Goal: Task Accomplishment & Management: Manage account settings

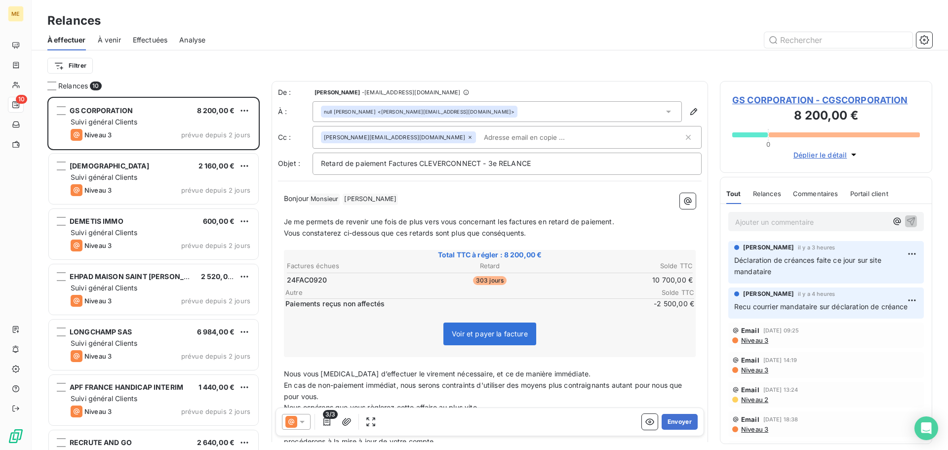
scroll to position [345, 205]
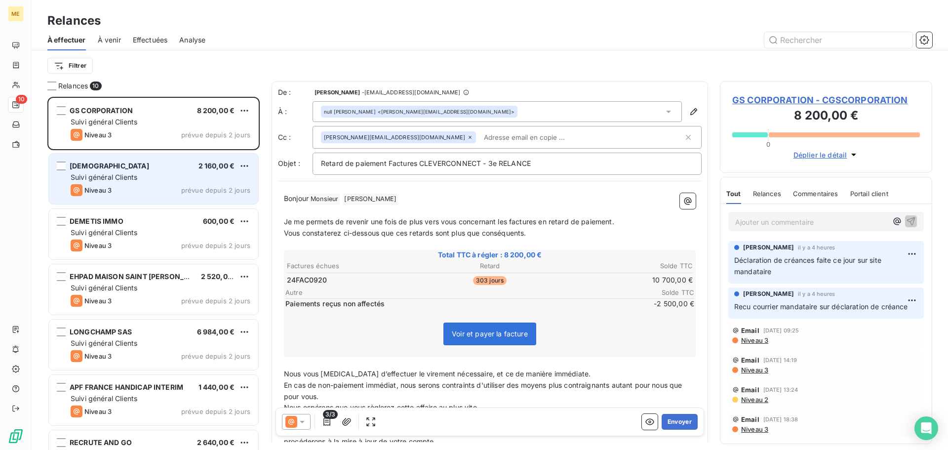
click at [166, 182] on div "ATEA 2 160,00 € Suivi général Clients Niveau 3 prévue depuis 2 jours" at bounding box center [153, 178] width 209 height 50
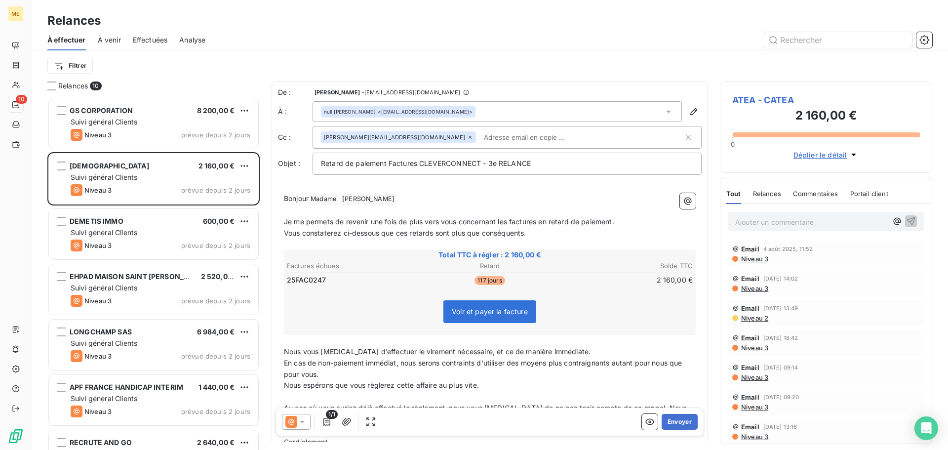
drag, startPoint x: 304, startPoint y: 422, endPoint x: 307, endPoint y: 415, distance: 8.0
click at [304, 422] on icon at bounding box center [302, 422] width 10 height 10
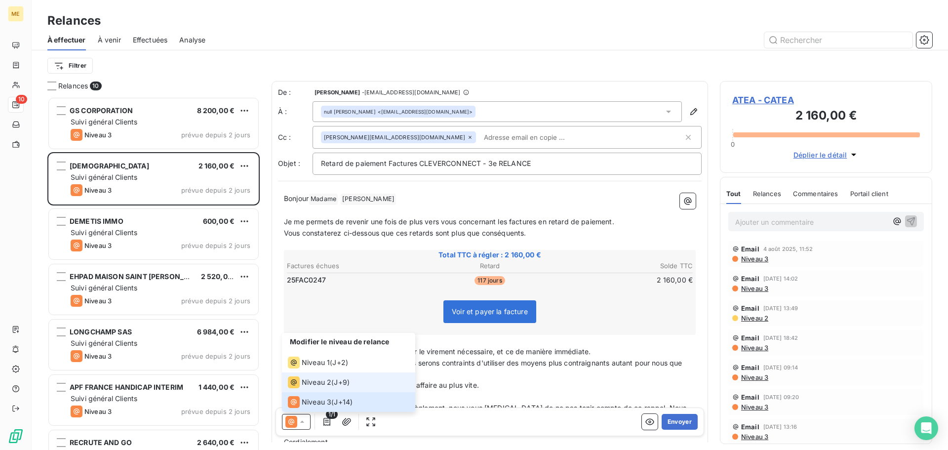
click at [329, 387] on div "Niveau 2" at bounding box center [309, 382] width 43 height 12
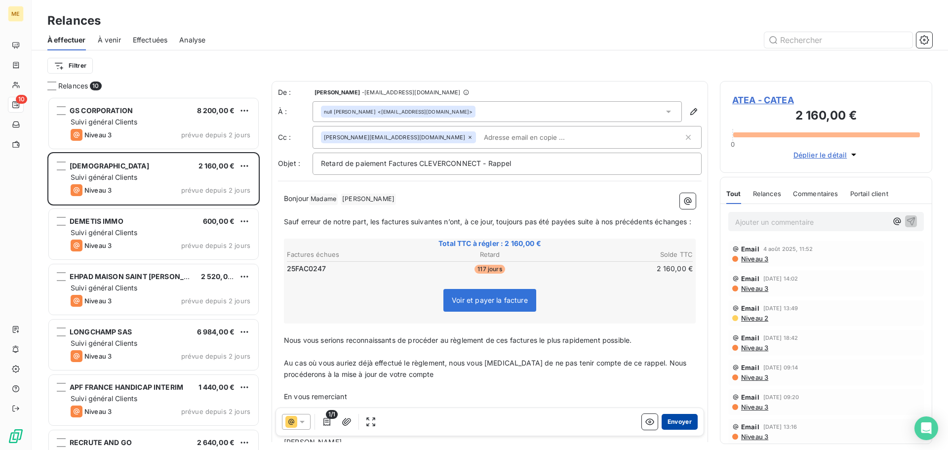
click at [679, 421] on button "Envoyer" at bounding box center [679, 422] width 36 height 16
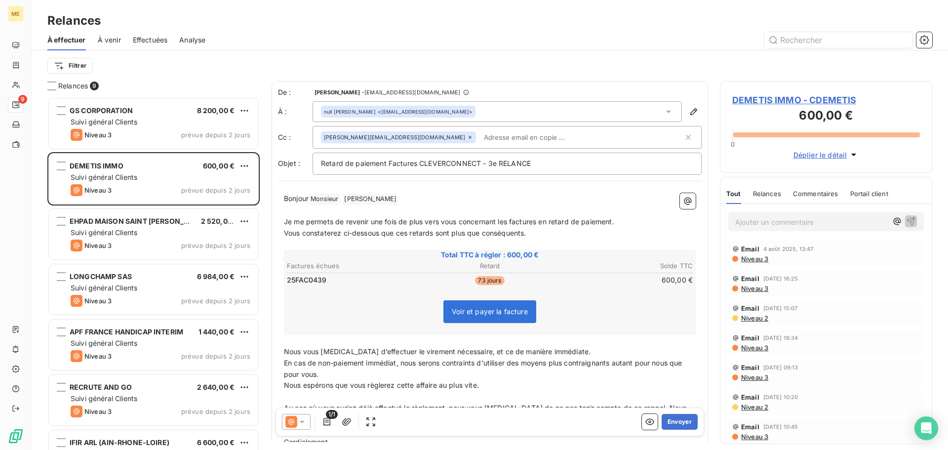
click at [303, 421] on icon at bounding box center [302, 421] width 5 height 2
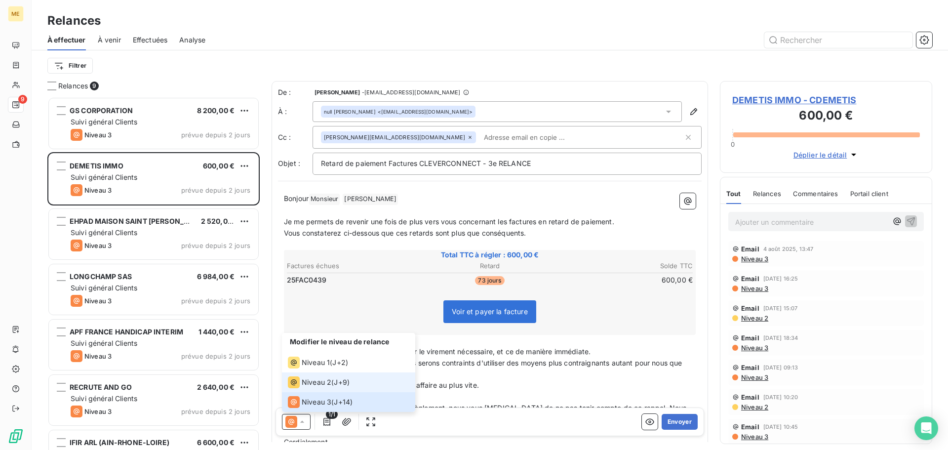
click at [323, 384] on span "Niveau 2" at bounding box center [317, 382] width 30 height 10
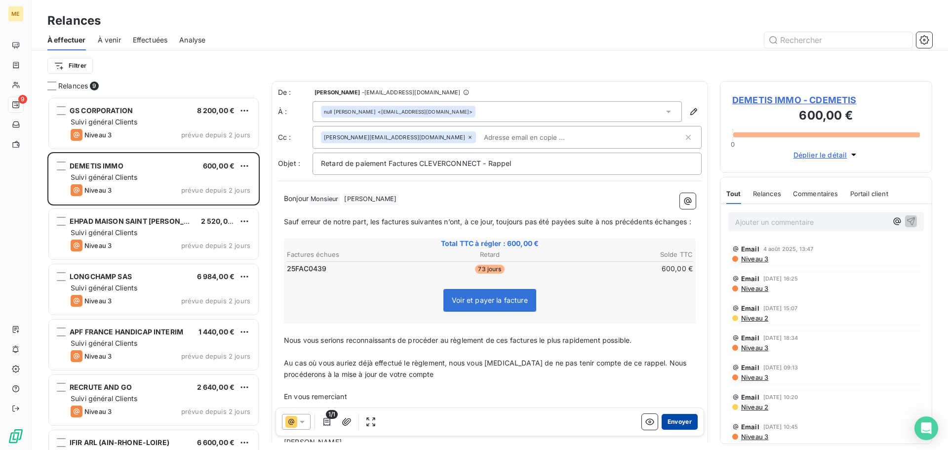
click at [673, 420] on button "Envoyer" at bounding box center [679, 422] width 36 height 16
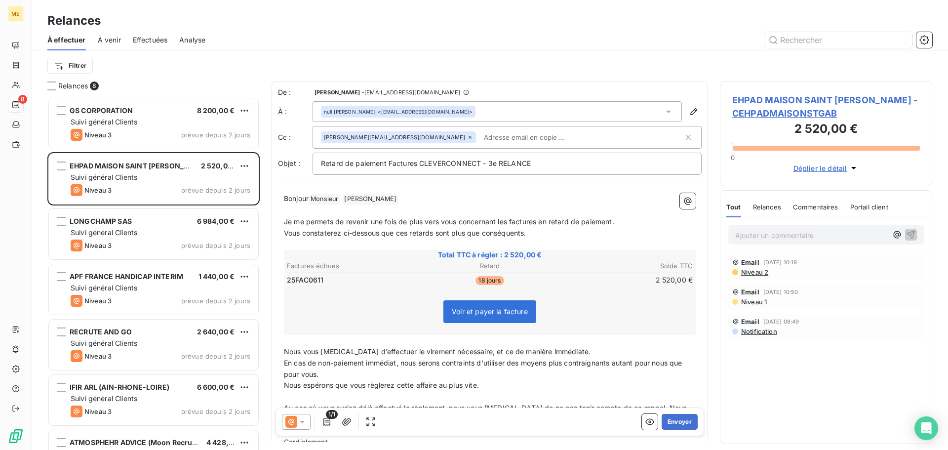
click at [303, 419] on icon at bounding box center [302, 422] width 10 height 10
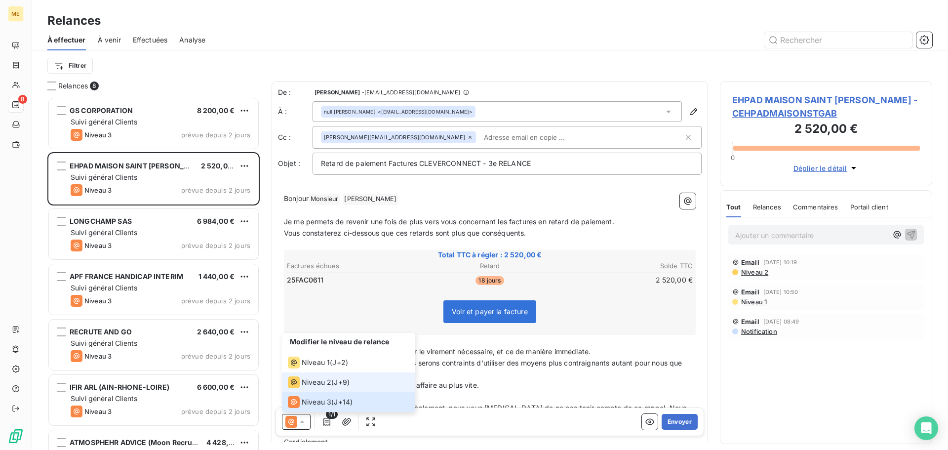
click at [324, 390] on li "Niveau 2 ( J+9 )" at bounding box center [348, 382] width 133 height 20
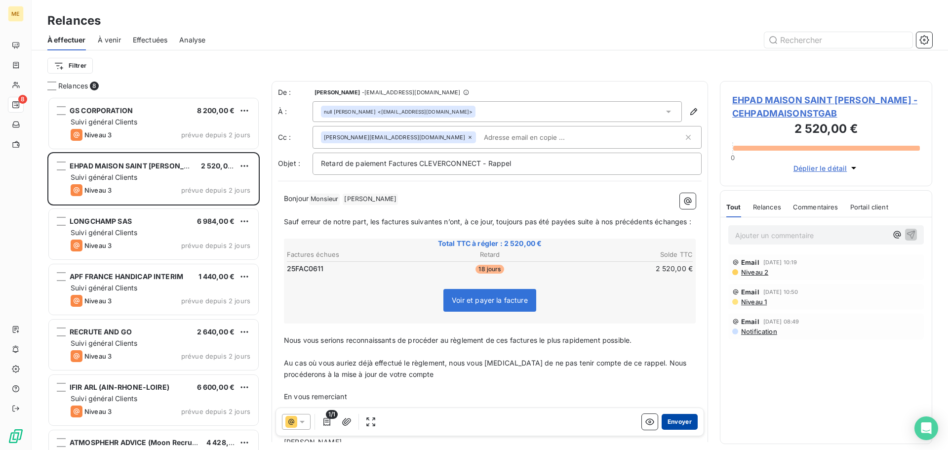
click at [679, 421] on button "Envoyer" at bounding box center [679, 422] width 36 height 16
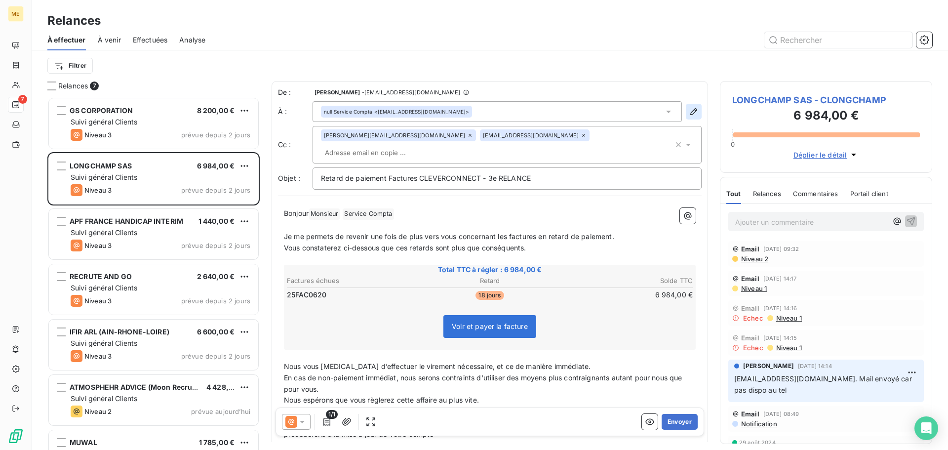
click at [688, 112] on icon "button" at bounding box center [693, 112] width 10 height 10
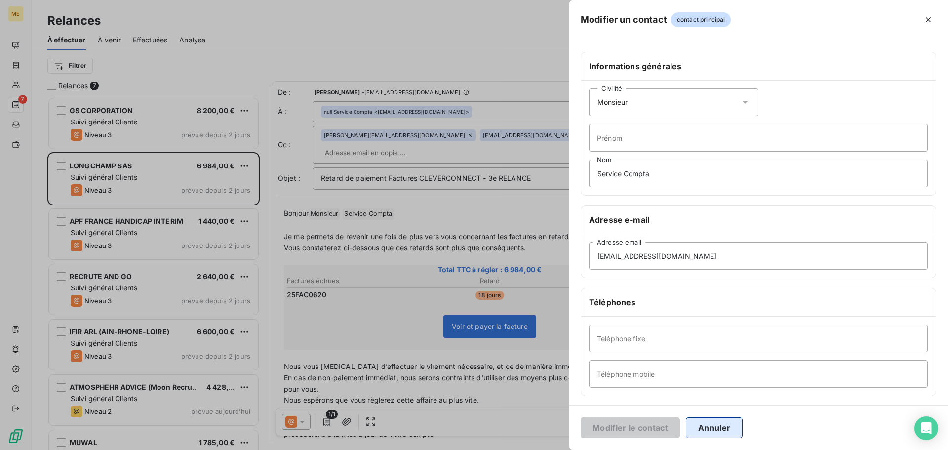
click at [714, 430] on button "Annuler" at bounding box center [713, 427] width 57 height 21
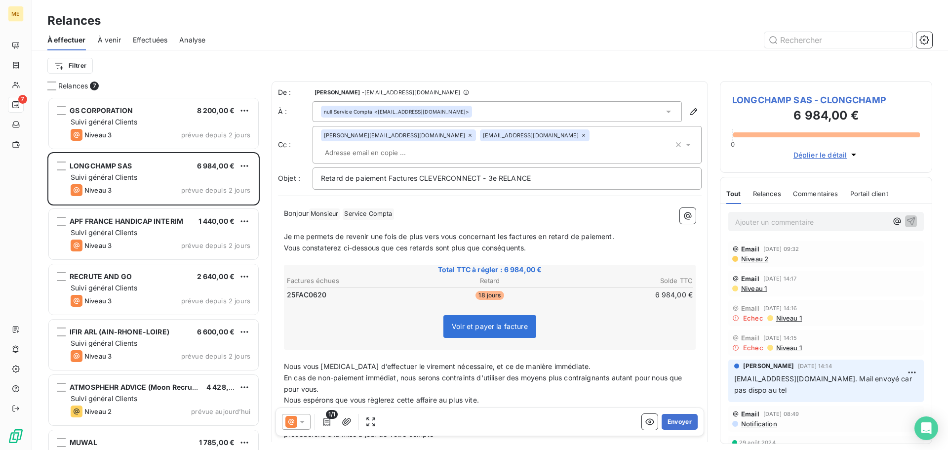
click at [811, 101] on span "LONGCHAMP SAS - CLONGCHAMP" at bounding box center [826, 99] width 188 height 13
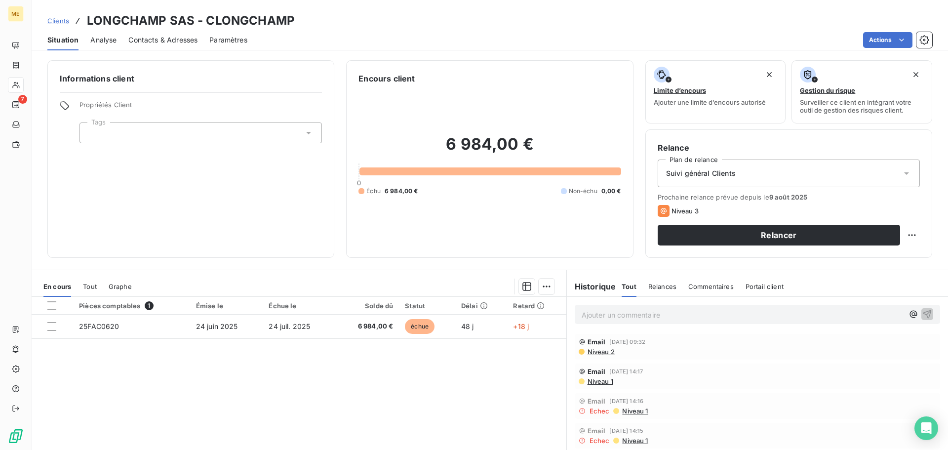
click at [153, 42] on span "Contacts & Adresses" at bounding box center [162, 40] width 69 height 10
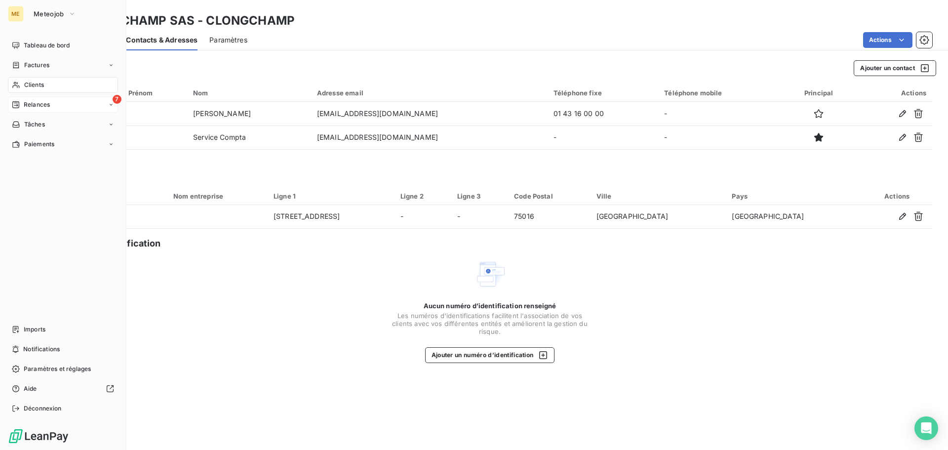
click at [32, 102] on span "Relances" at bounding box center [37, 104] width 26 height 9
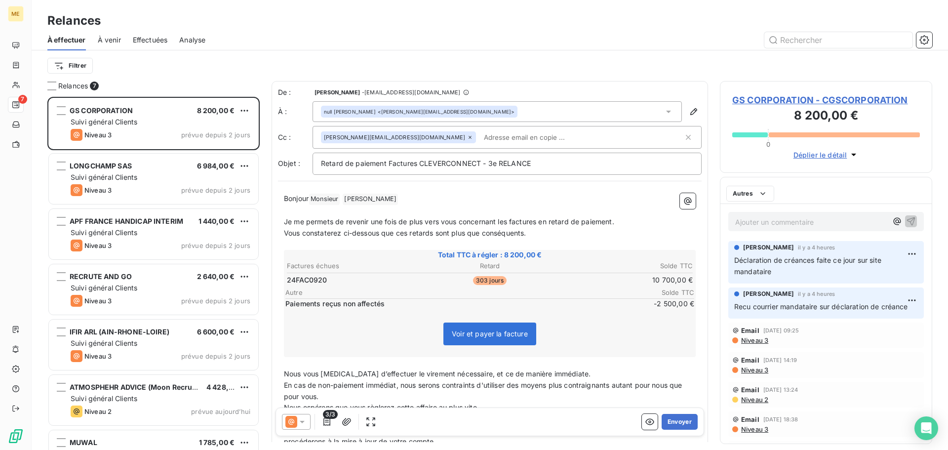
scroll to position [345, 205]
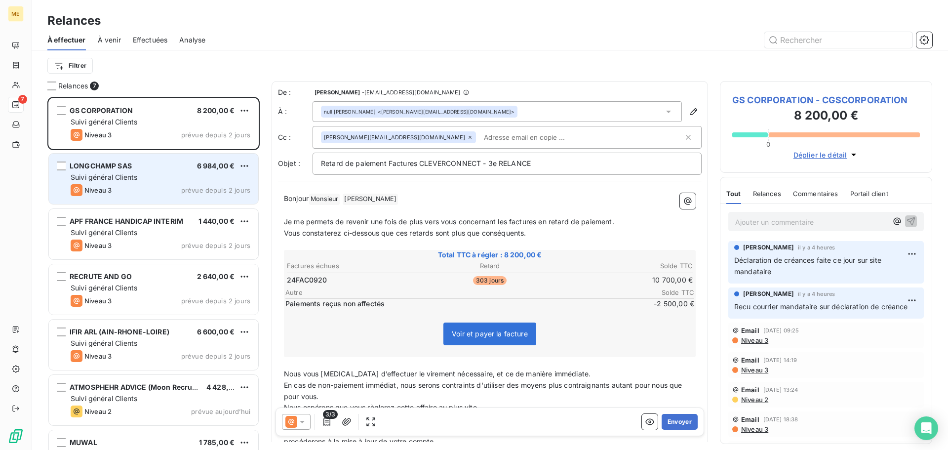
click at [127, 181] on div "Suivi général Clients" at bounding box center [161, 177] width 180 height 10
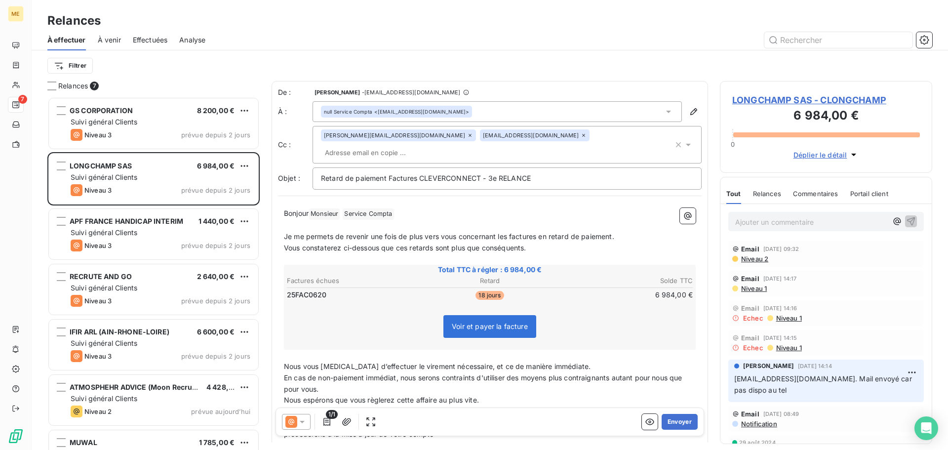
click at [300, 419] on icon at bounding box center [302, 422] width 10 height 10
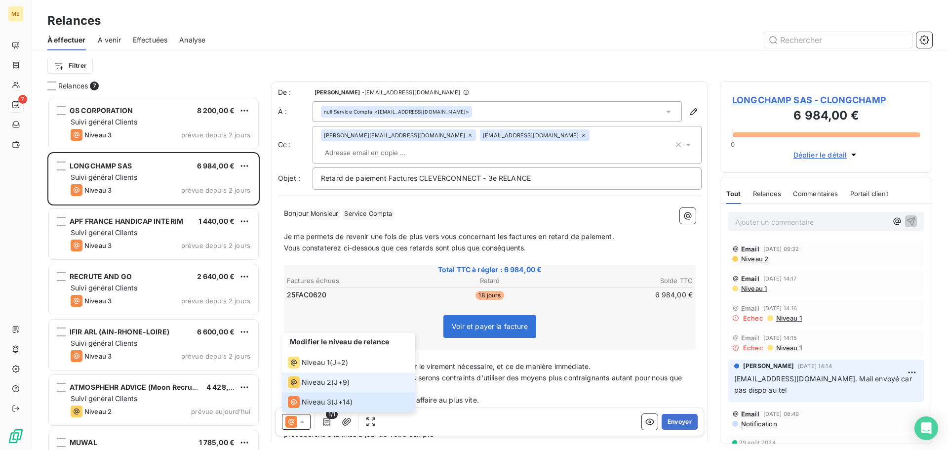
click at [318, 384] on span "Niveau 2" at bounding box center [317, 382] width 30 height 10
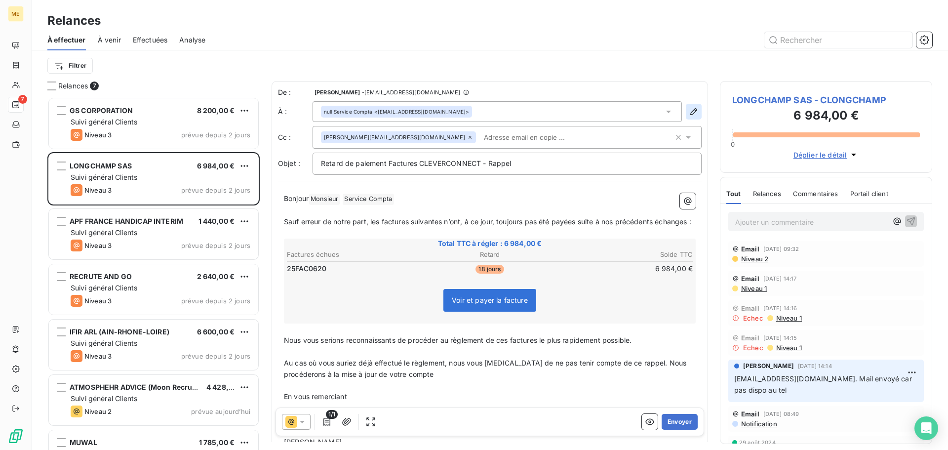
click at [688, 113] on icon "button" at bounding box center [693, 112] width 10 height 10
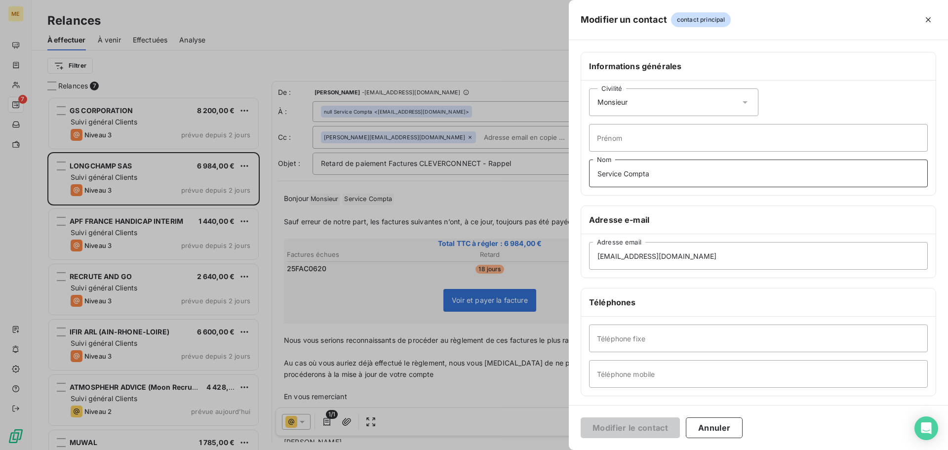
drag, startPoint x: 666, startPoint y: 173, endPoint x: 387, endPoint y: 172, distance: 278.8
click at [387, 449] on div "Modifier un contact contact principal Informations générales Civilité Monsieur …" at bounding box center [474, 450] width 948 height 0
click at [641, 430] on button "Modifier le contact" at bounding box center [629, 427] width 99 height 21
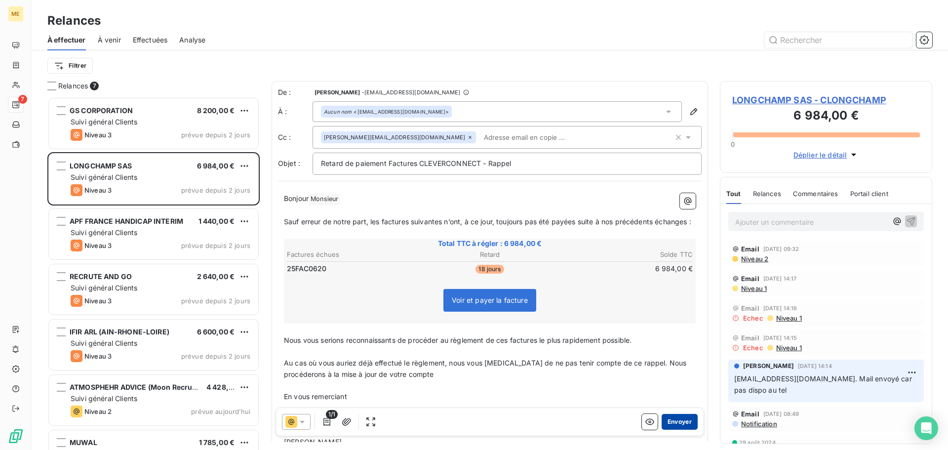
click at [674, 419] on button "Envoyer" at bounding box center [679, 422] width 36 height 16
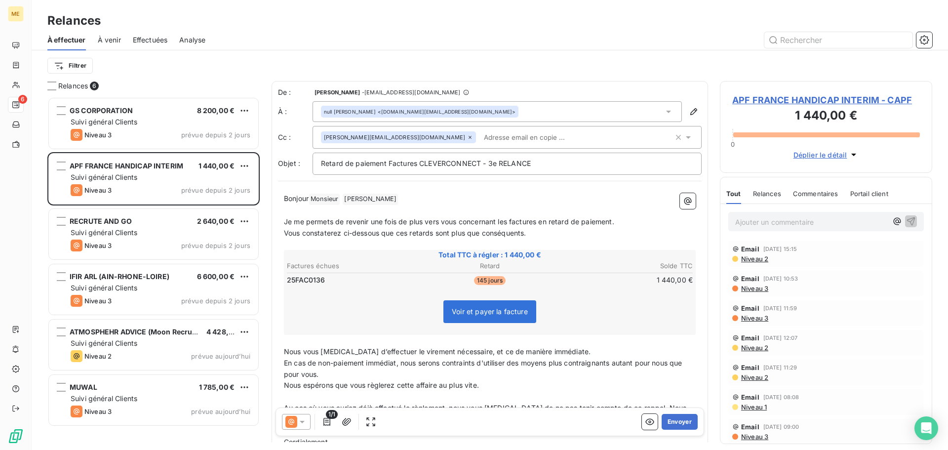
drag, startPoint x: 302, startPoint y: 423, endPoint x: 307, endPoint y: 413, distance: 11.3
click at [301, 423] on icon at bounding box center [302, 422] width 10 height 10
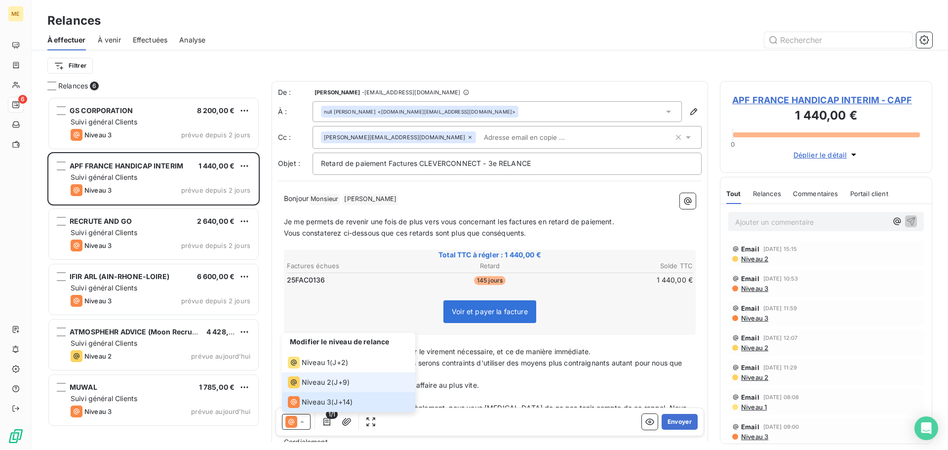
click at [325, 385] on span "Niveau 2" at bounding box center [317, 382] width 30 height 10
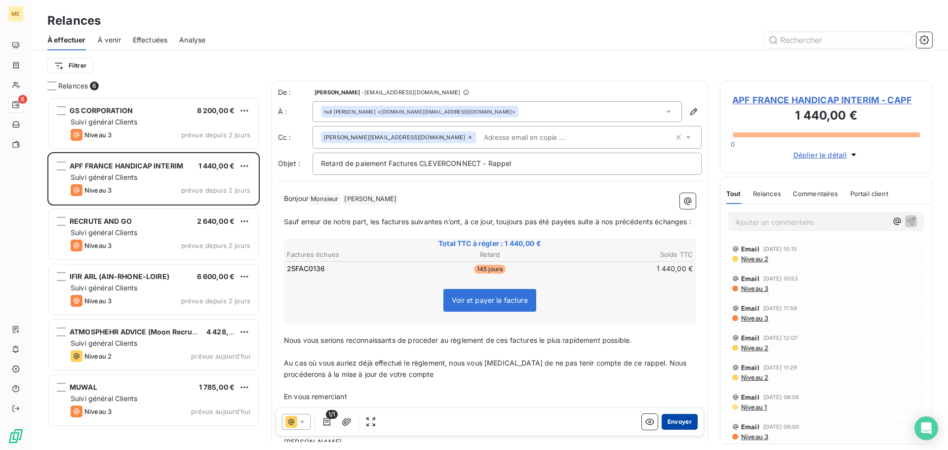
click at [672, 422] on button "Envoyer" at bounding box center [679, 422] width 36 height 16
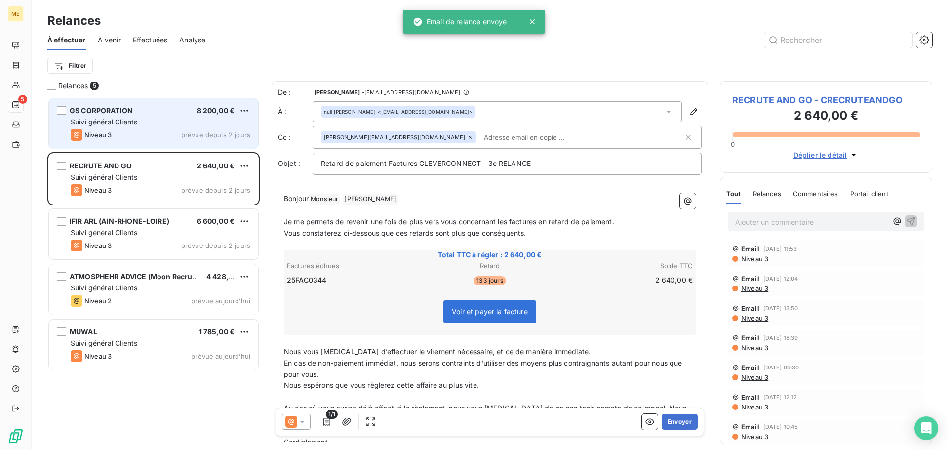
click at [134, 114] on div "GS CORPORATION 8 200,00 €" at bounding box center [161, 110] width 180 height 9
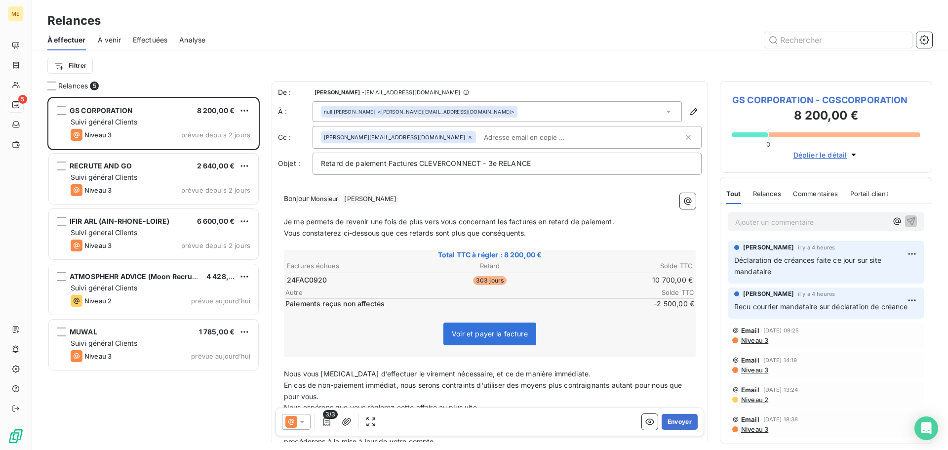
click at [822, 102] on span "GS CORPORATION - CGSCORPORATION" at bounding box center [826, 99] width 188 height 13
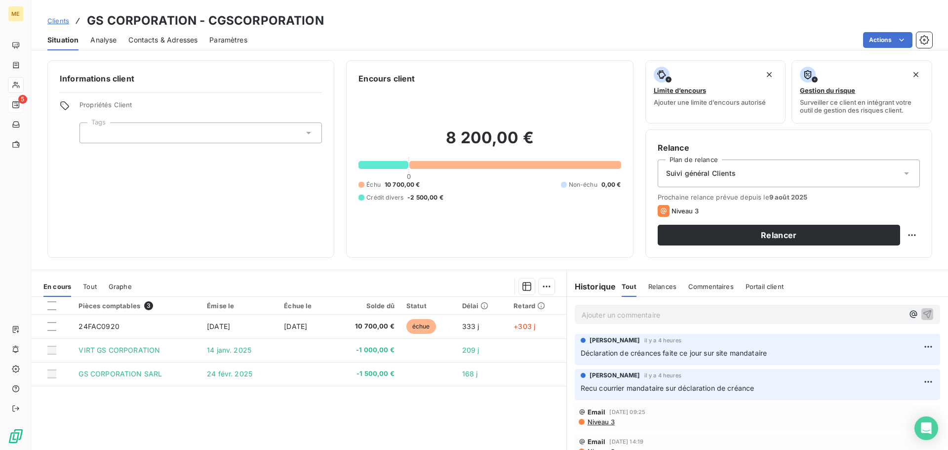
click at [901, 173] on icon at bounding box center [906, 173] width 10 height 10
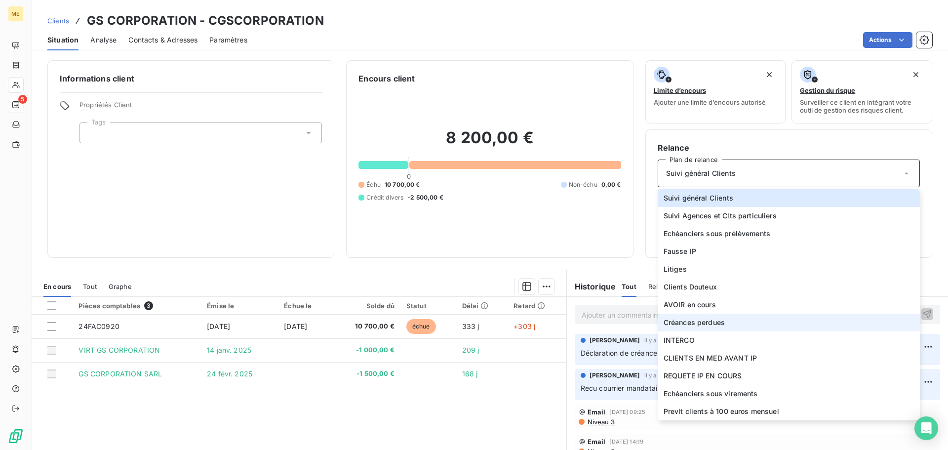
click at [757, 319] on li "Créances perdues" at bounding box center [788, 322] width 262 height 18
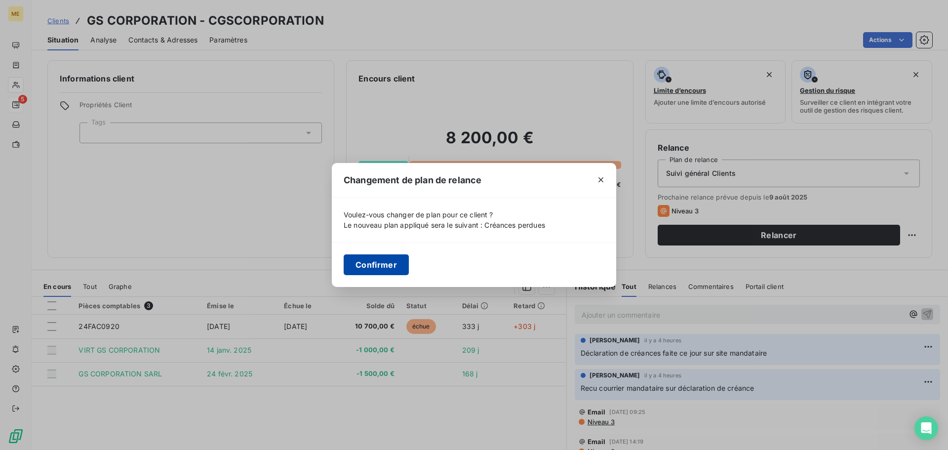
click at [374, 263] on button "Confirmer" at bounding box center [375, 264] width 65 height 21
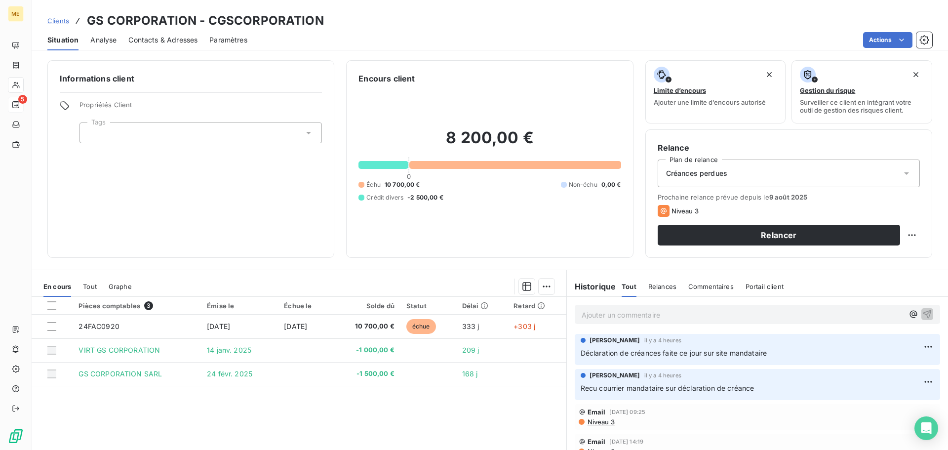
click at [586, 313] on p "Ajouter un commentaire ﻿" at bounding box center [742, 314] width 322 height 12
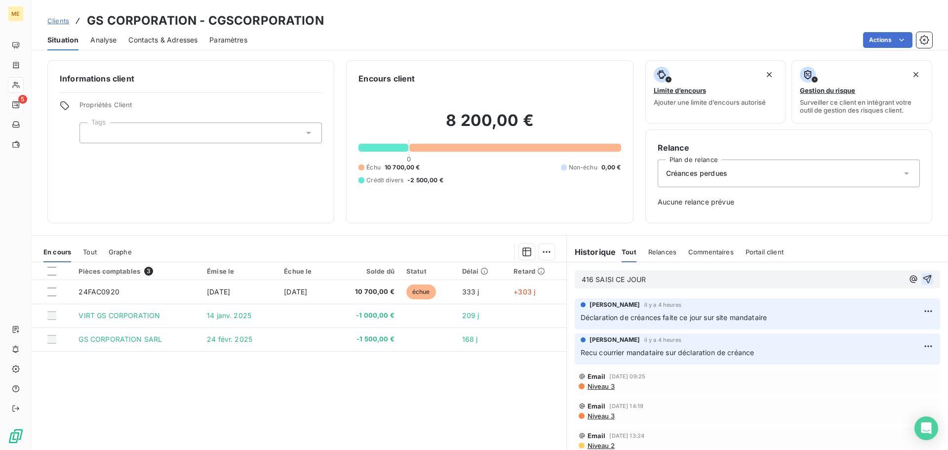
click at [923, 279] on icon "button" at bounding box center [927, 279] width 8 height 8
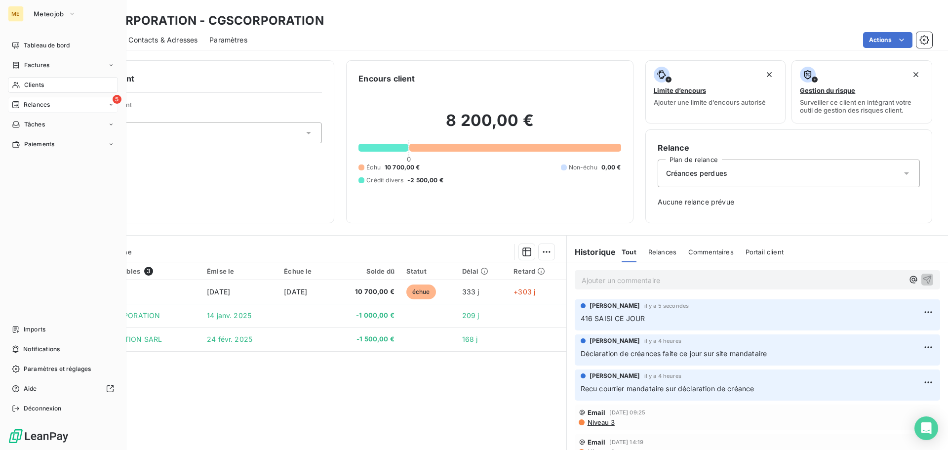
click at [31, 105] on span "Relances" at bounding box center [37, 104] width 26 height 9
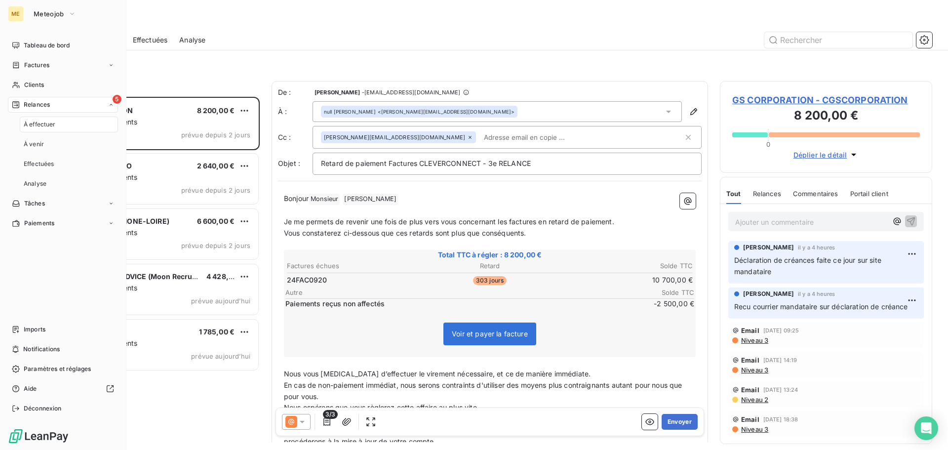
scroll to position [345, 205]
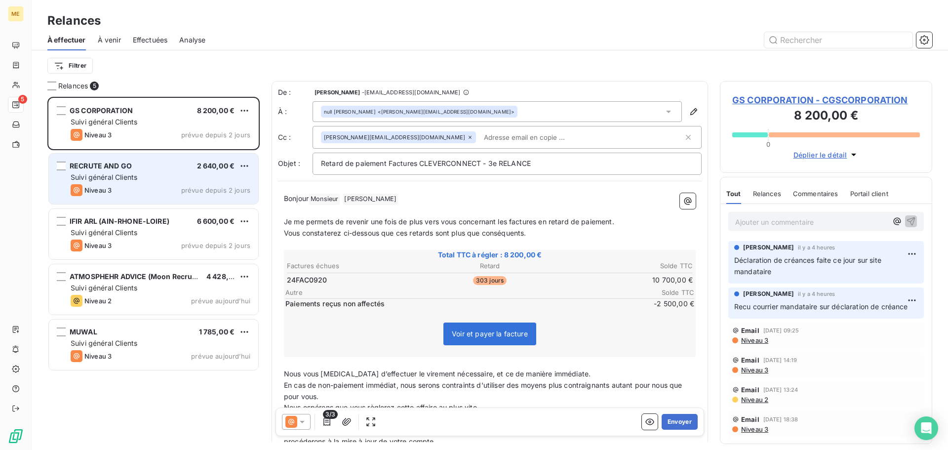
click at [156, 171] on div "RECRUTE AND GO 2 640,00 € Suivi général Clients Niveau 3 prévue depuis 2 jours" at bounding box center [153, 178] width 209 height 50
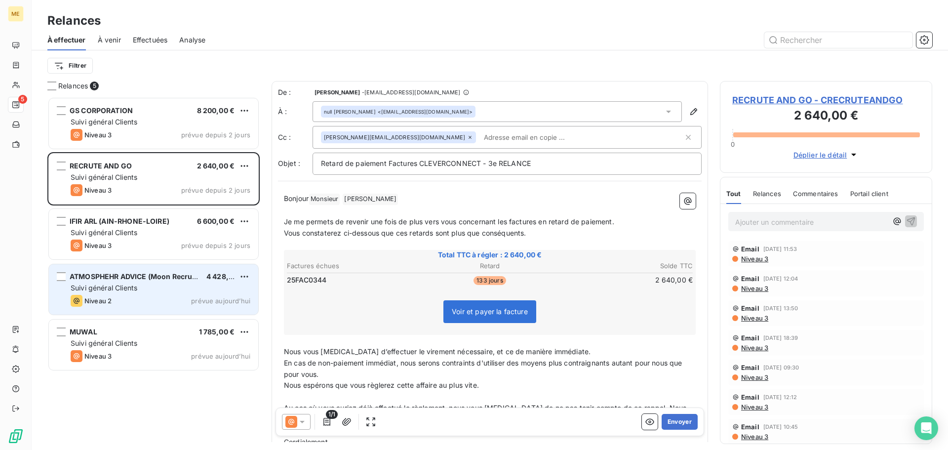
click at [146, 286] on div "Suivi général Clients" at bounding box center [161, 288] width 180 height 10
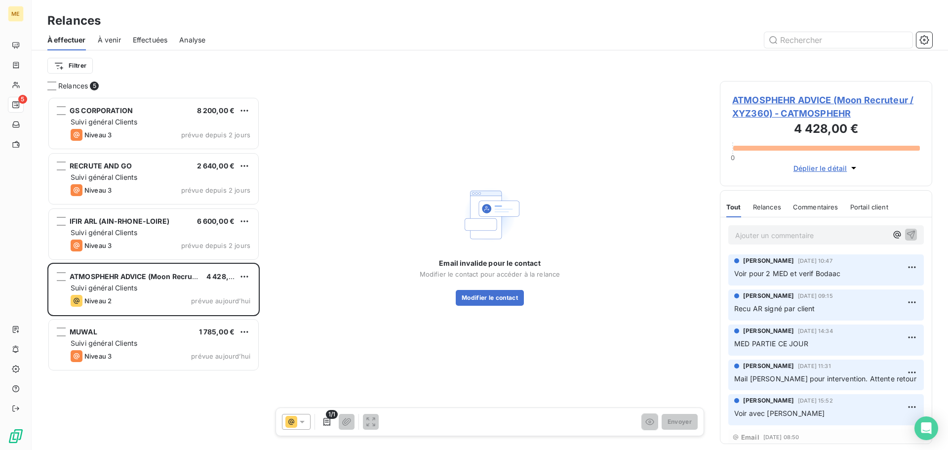
click at [764, 211] on div "Relances" at bounding box center [767, 206] width 28 height 21
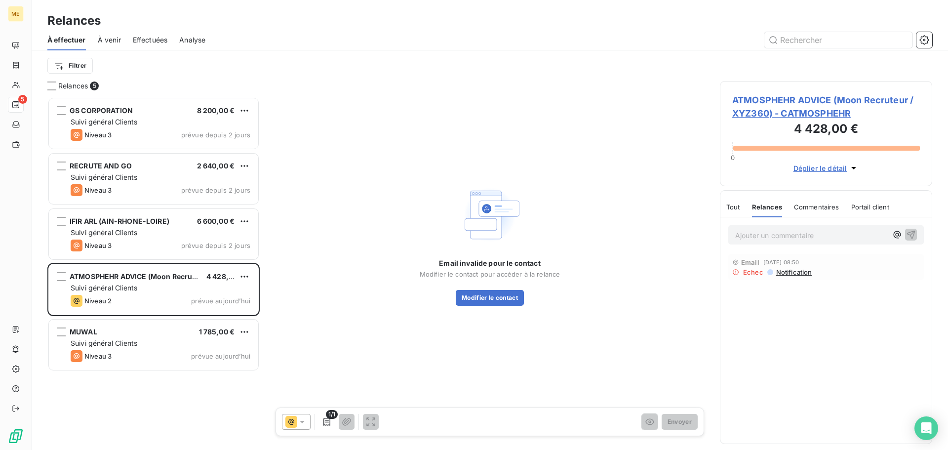
click at [804, 211] on div "Commentaires" at bounding box center [816, 206] width 45 height 21
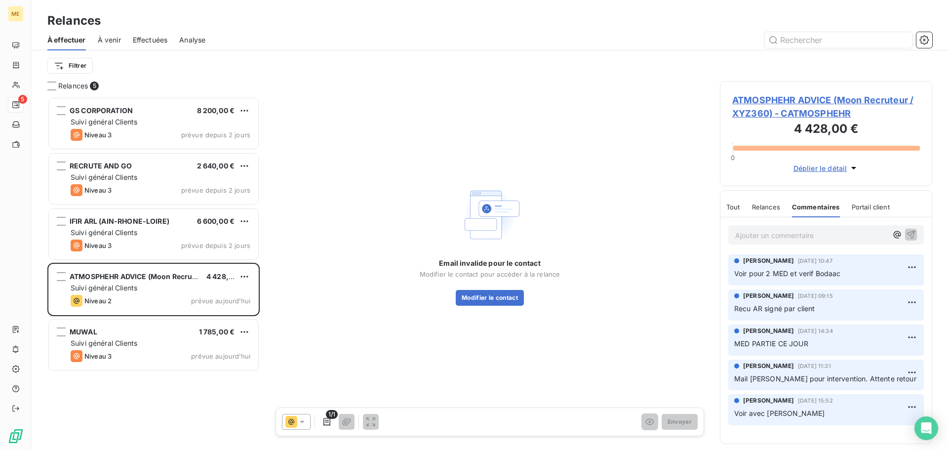
click at [764, 213] on div "Relances" at bounding box center [766, 206] width 28 height 21
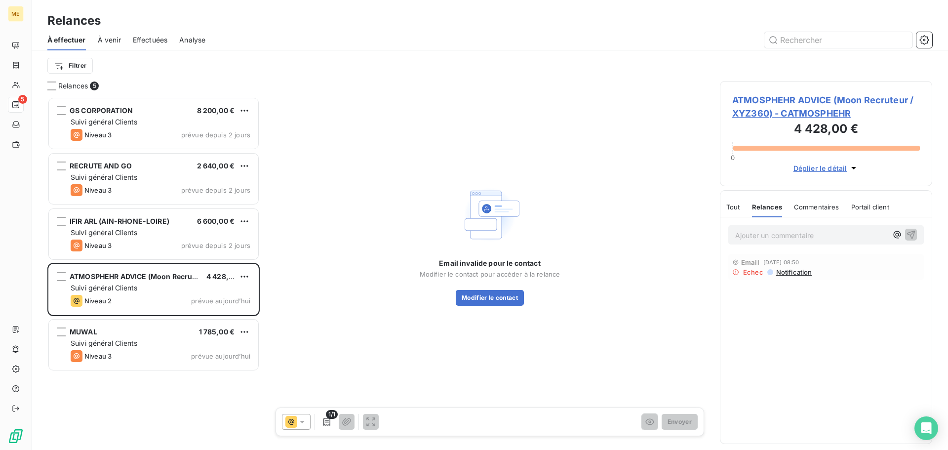
click at [733, 215] on div "Tout" at bounding box center [733, 206] width 14 height 21
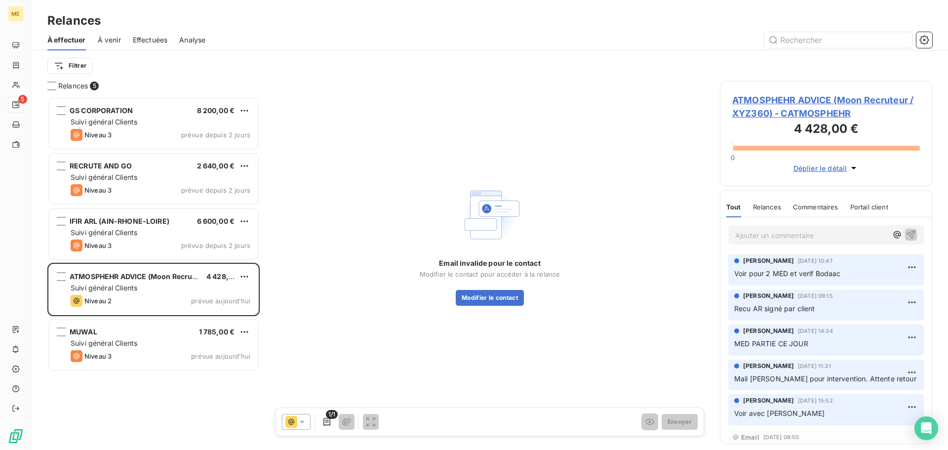
click at [768, 276] on span "Voir pour 2 MED et verif Bodaac" at bounding box center [787, 273] width 107 height 8
click at [779, 103] on span "ATMOSPHEHR ADVICE (Moon Recruteur / XYZ360) - CATMOSPHEHR" at bounding box center [826, 106] width 188 height 27
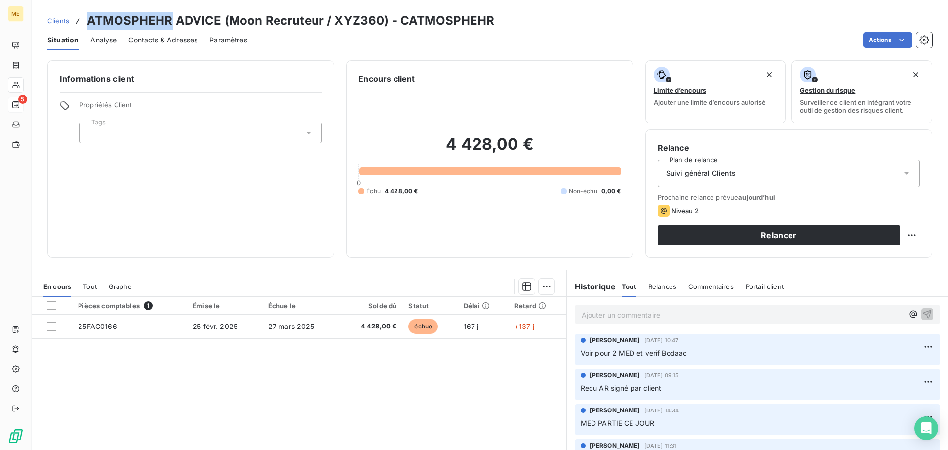
drag, startPoint x: 171, startPoint y: 21, endPoint x: 90, endPoint y: 22, distance: 80.9
click at [90, 22] on h3 "ATMOSPHEHR ADVICE (Moon Recruteur / XYZ360) - CATMOSPHEHR" at bounding box center [291, 21] width 408 height 18
copy h3 "ATMOSPHEHR"
click at [155, 43] on span "Contacts & Adresses" at bounding box center [162, 40] width 69 height 10
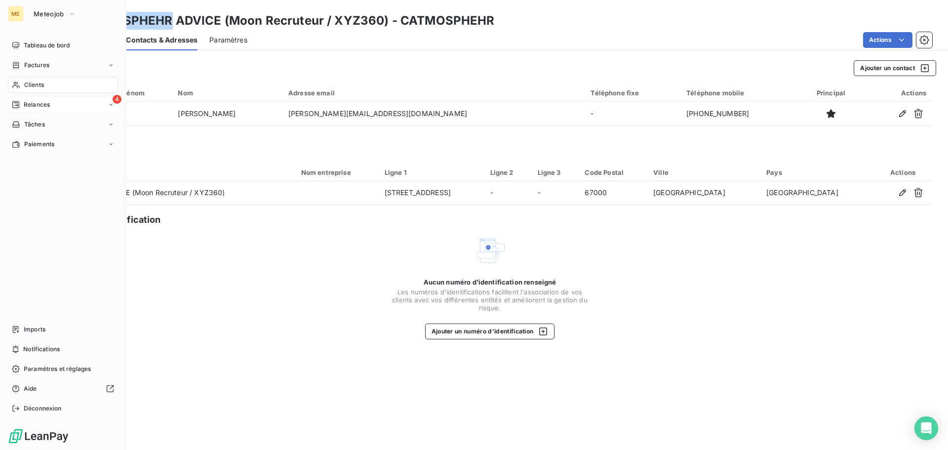
click at [35, 106] on span "Relances" at bounding box center [37, 104] width 26 height 9
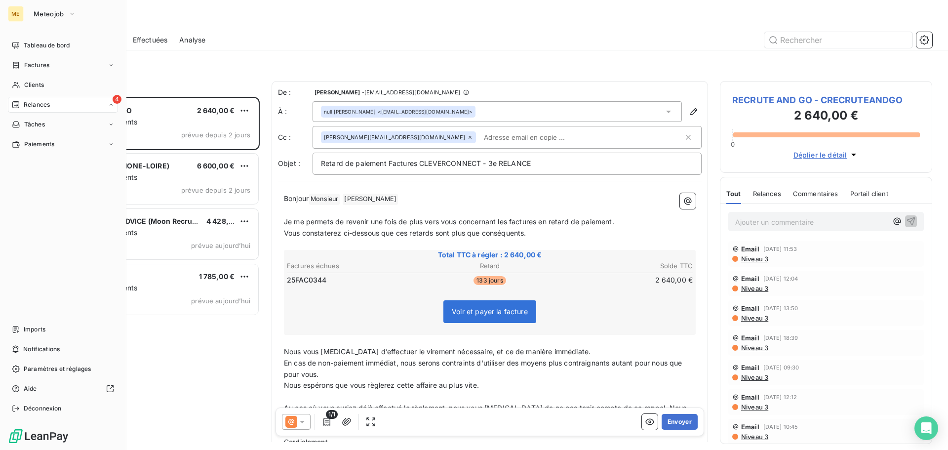
scroll to position [345, 205]
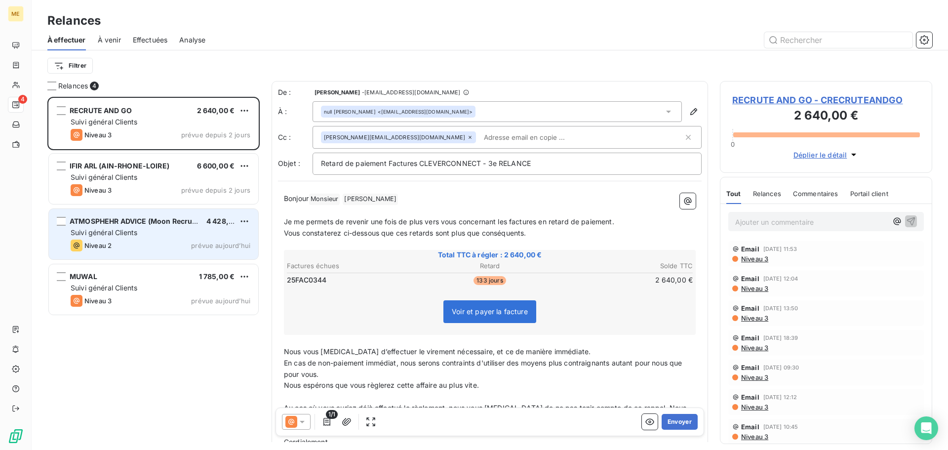
click at [149, 234] on div "Suivi général Clients" at bounding box center [161, 233] width 180 height 10
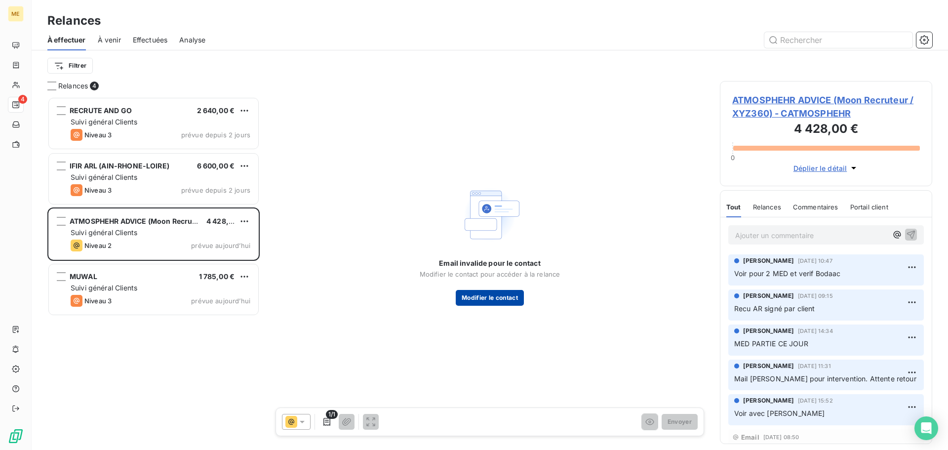
click at [504, 298] on button "Modifier le contact" at bounding box center [490, 298] width 68 height 16
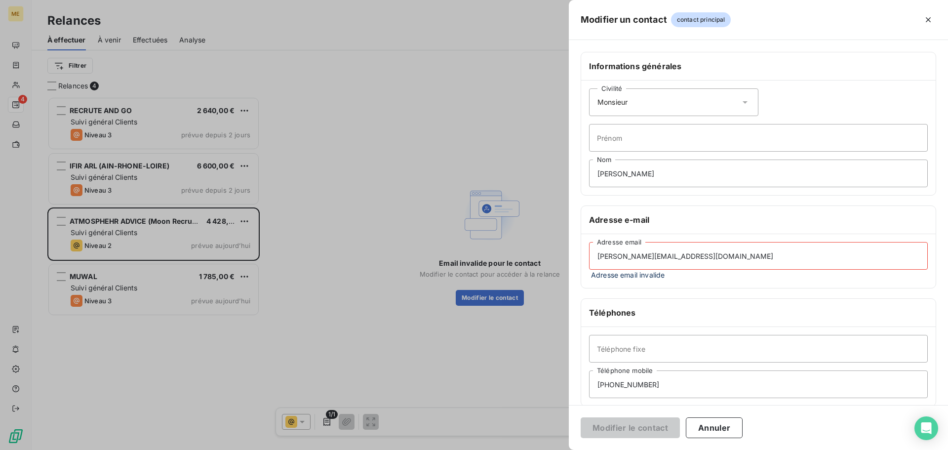
click at [757, 255] on input "v.wendling@atmosphehradvice.com" at bounding box center [758, 256] width 339 height 28
click at [585, 259] on div "v.wendling@atmosphehradvice.com Adresse email Adresse email invalide" at bounding box center [758, 261] width 354 height 54
click at [594, 259] on input "v.wendling@atmosphehradvice.com" at bounding box center [758, 256] width 339 height 28
click at [722, 429] on button "Annuler" at bounding box center [713, 427] width 57 height 21
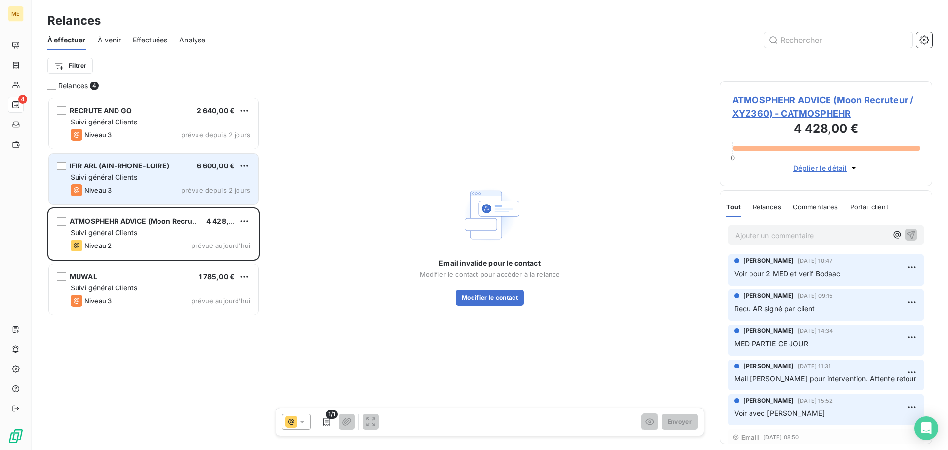
drag, startPoint x: 157, startPoint y: 182, endPoint x: 152, endPoint y: 182, distance: 5.4
click at [155, 182] on div "Suivi général Clients" at bounding box center [161, 177] width 180 height 10
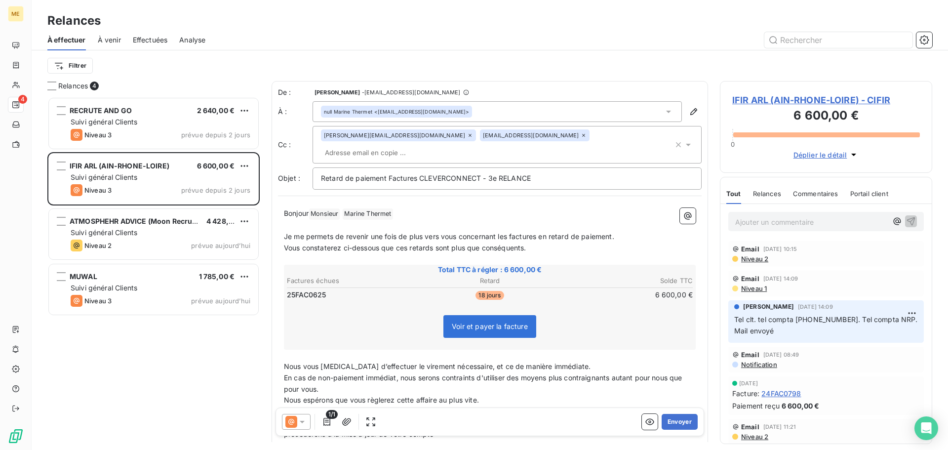
click at [299, 422] on icon at bounding box center [302, 422] width 10 height 10
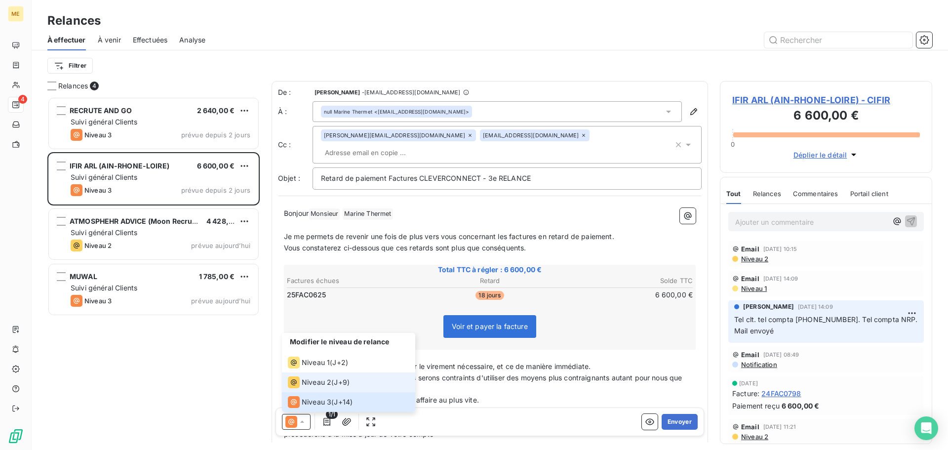
click at [320, 391] on li "Niveau 2 ( J+9 )" at bounding box center [348, 382] width 133 height 20
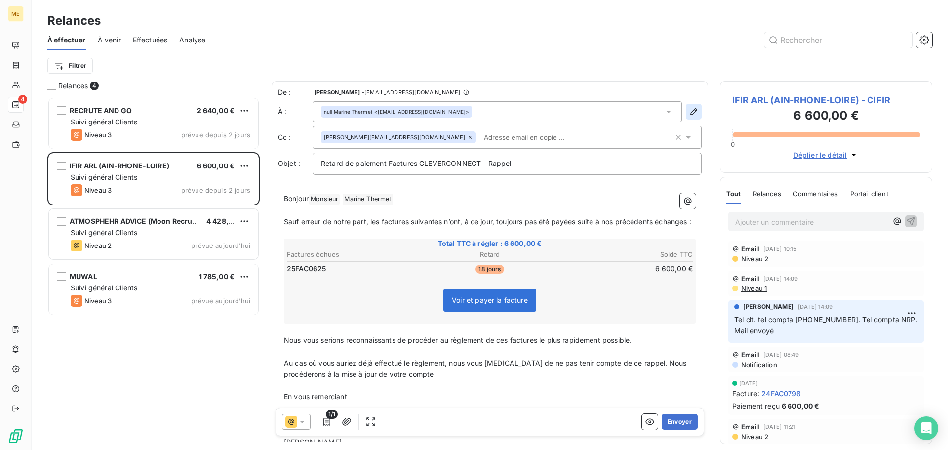
click at [688, 113] on icon "button" at bounding box center [693, 112] width 10 height 10
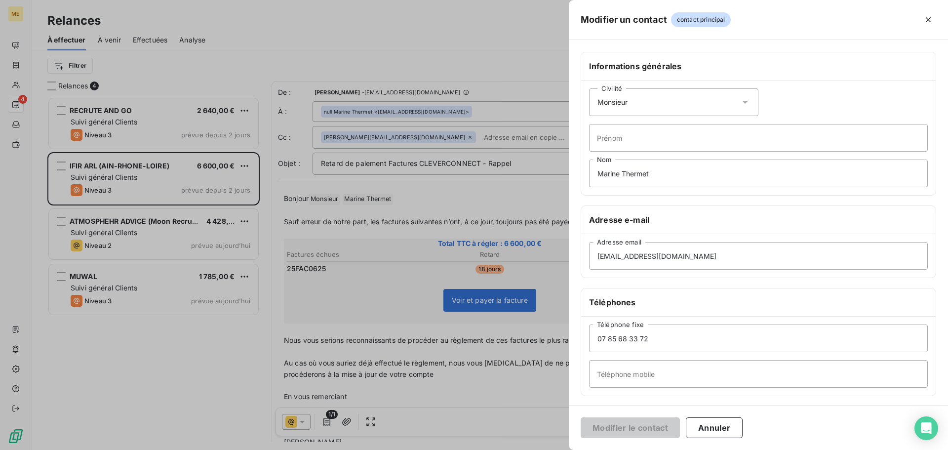
click at [740, 101] on icon at bounding box center [745, 102] width 10 height 10
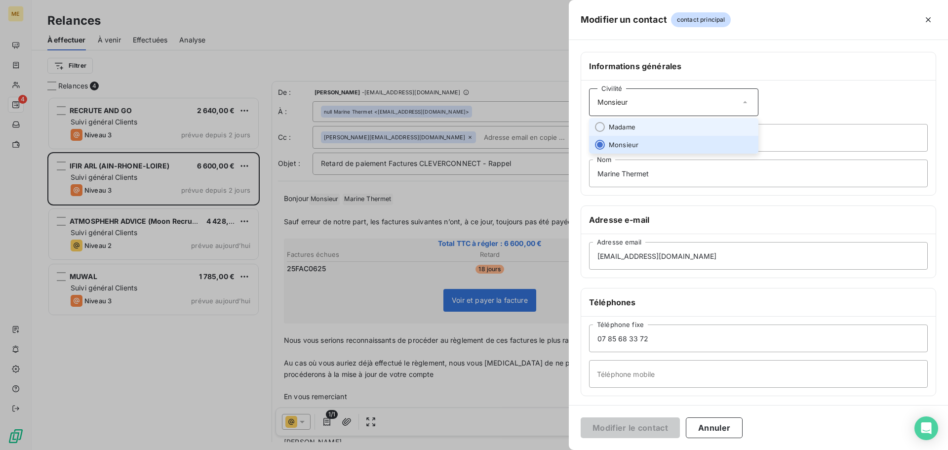
click at [682, 125] on li "Madame" at bounding box center [673, 127] width 169 height 18
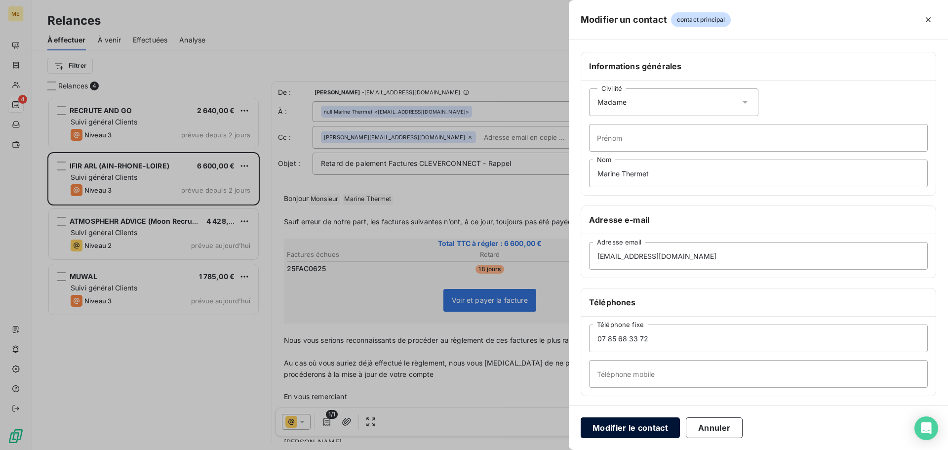
click at [628, 426] on button "Modifier le contact" at bounding box center [629, 427] width 99 height 21
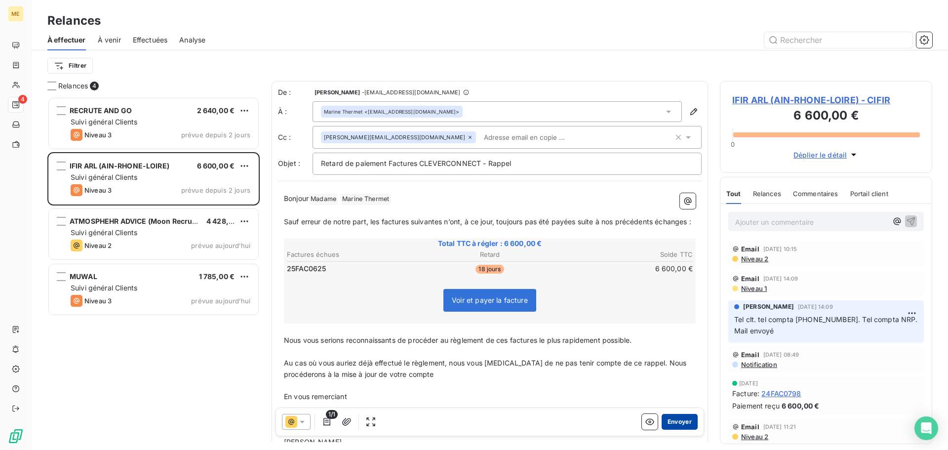
click at [676, 421] on button "Envoyer" at bounding box center [679, 422] width 36 height 16
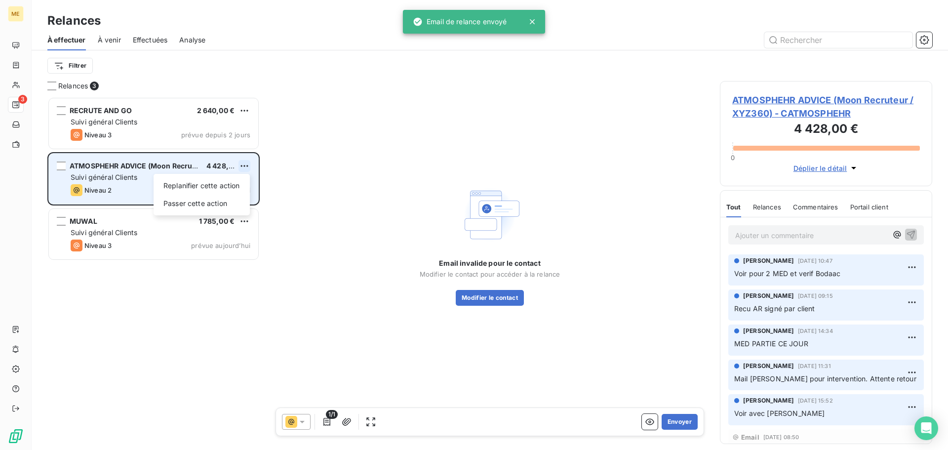
click at [243, 166] on html "ME 3 Relances À effectuer À venir Effectuées Analyse Filtrer Relances 3 RECRUTE…" at bounding box center [474, 225] width 948 height 450
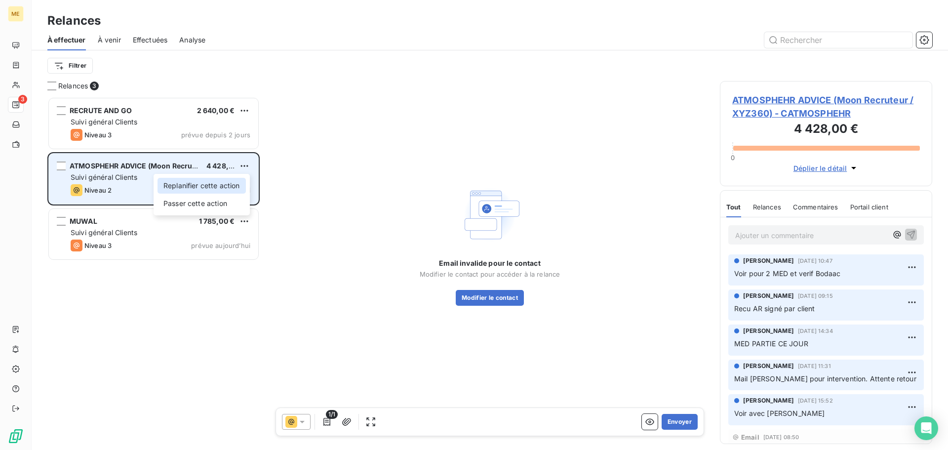
click at [238, 182] on div "Replanifier cette action" at bounding box center [201, 186] width 88 height 16
select select "7"
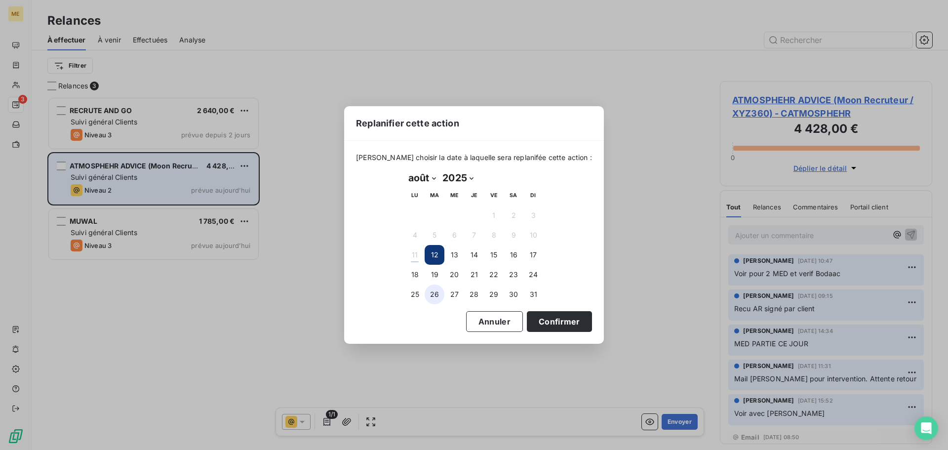
click at [431, 294] on button "26" at bounding box center [434, 294] width 20 height 20
click at [555, 322] on button "Confirmer" at bounding box center [559, 321] width 65 height 21
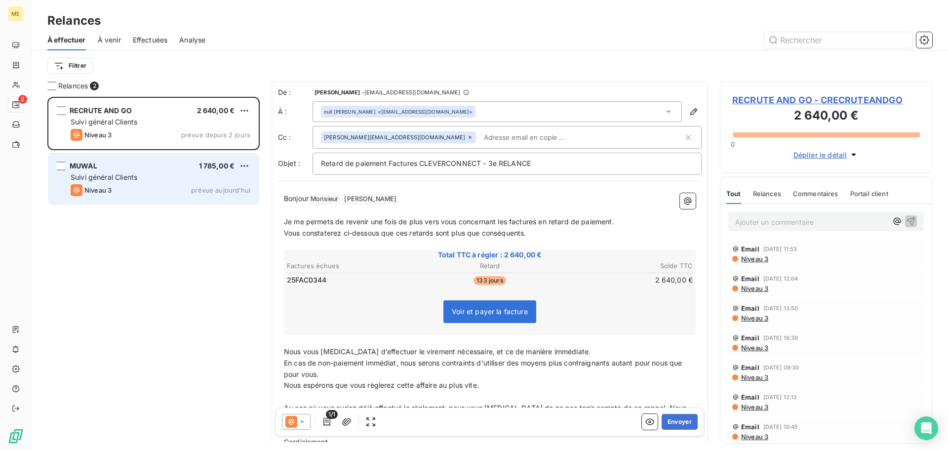
click at [303, 419] on icon at bounding box center [302, 422] width 10 height 10
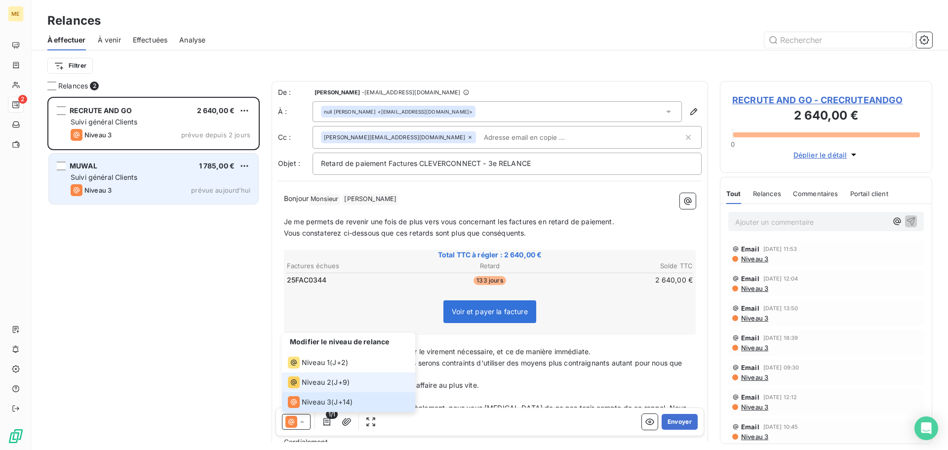
click at [327, 380] on span "Niveau 2" at bounding box center [317, 382] width 30 height 10
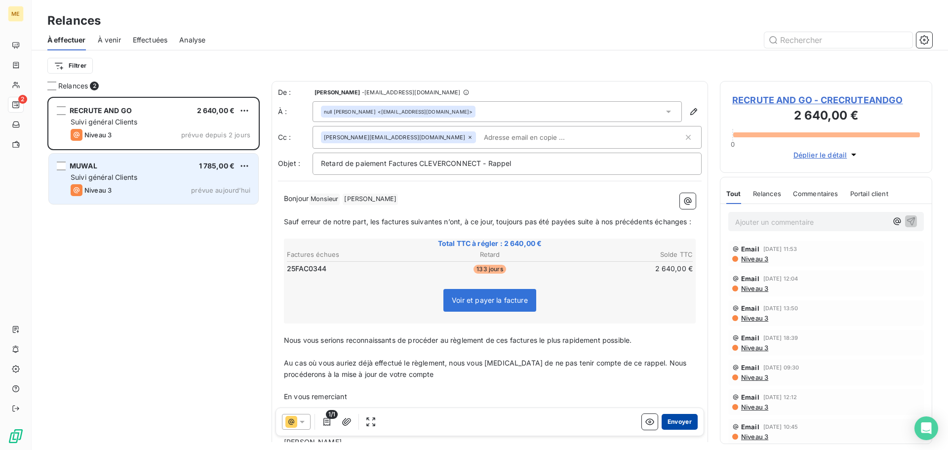
click at [677, 421] on button "Envoyer" at bounding box center [679, 422] width 36 height 16
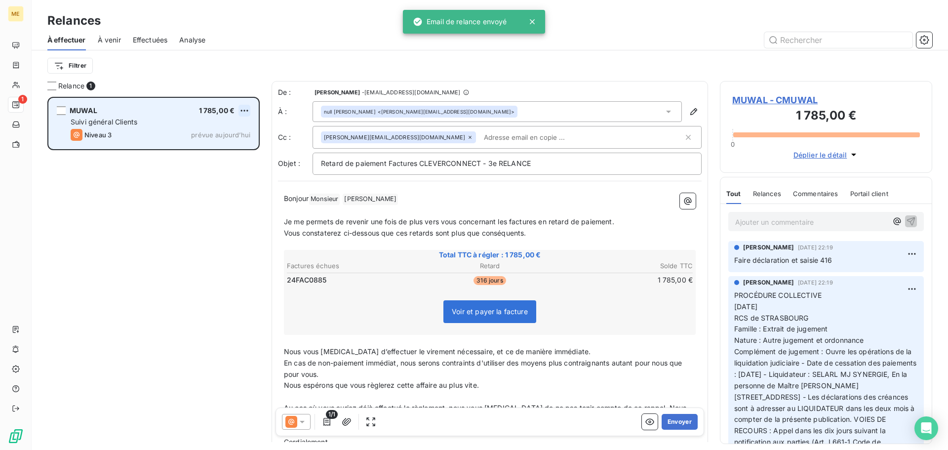
click at [245, 111] on html "ME 1 Relances À effectuer À venir Effectuées Analyse Filtrer Relance 1 MUWAL 1 …" at bounding box center [474, 225] width 948 height 450
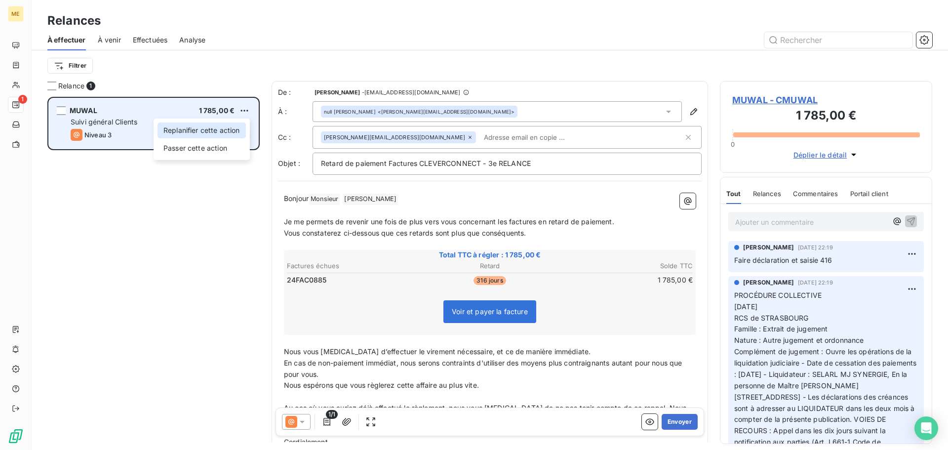
click at [243, 124] on div "Replanifier cette action" at bounding box center [201, 130] width 88 height 16
select select "7"
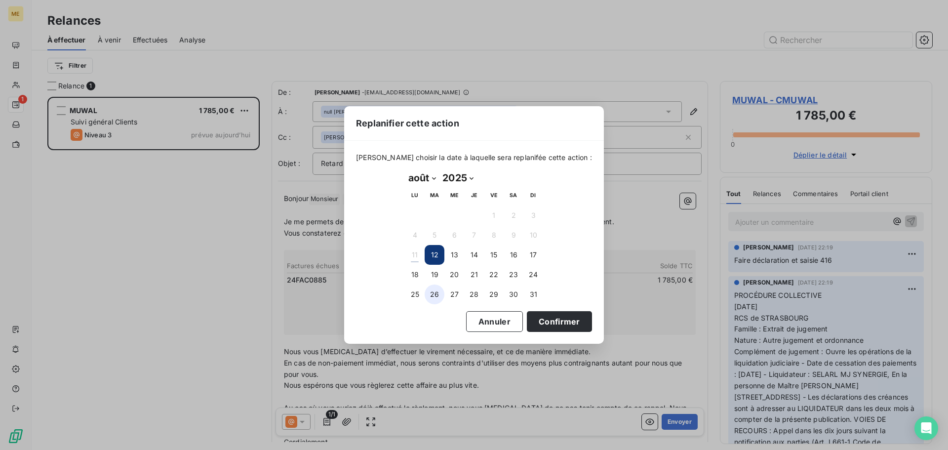
click at [434, 295] on button "26" at bounding box center [434, 294] width 20 height 20
click at [549, 324] on button "Confirmer" at bounding box center [559, 321] width 65 height 21
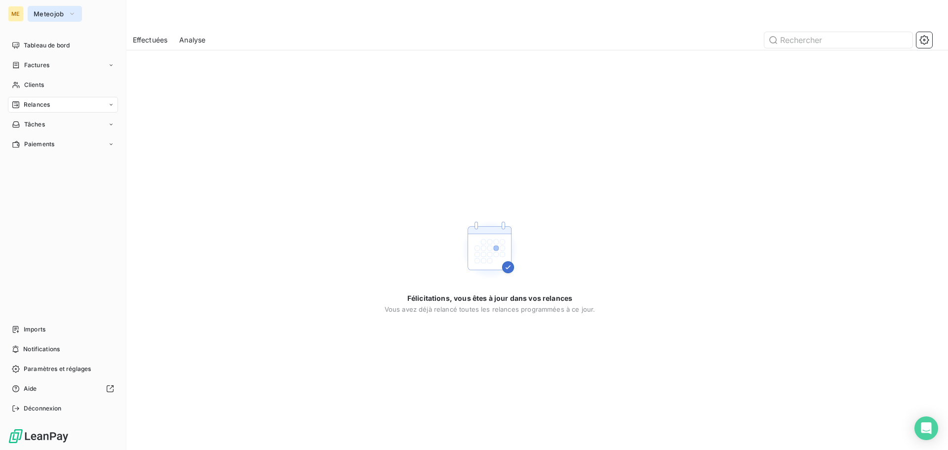
click at [50, 16] on span "Meteojob" at bounding box center [49, 14] width 31 height 8
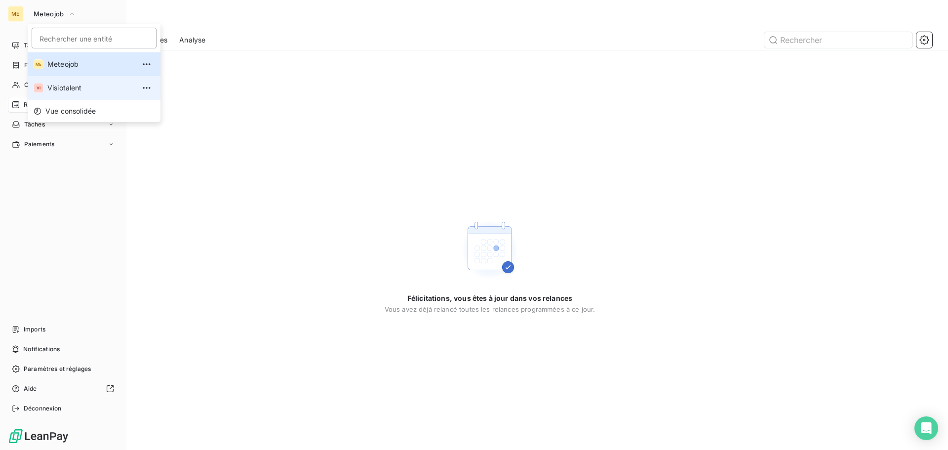
click at [53, 88] on span "Visiotalent" at bounding box center [90, 88] width 87 height 10
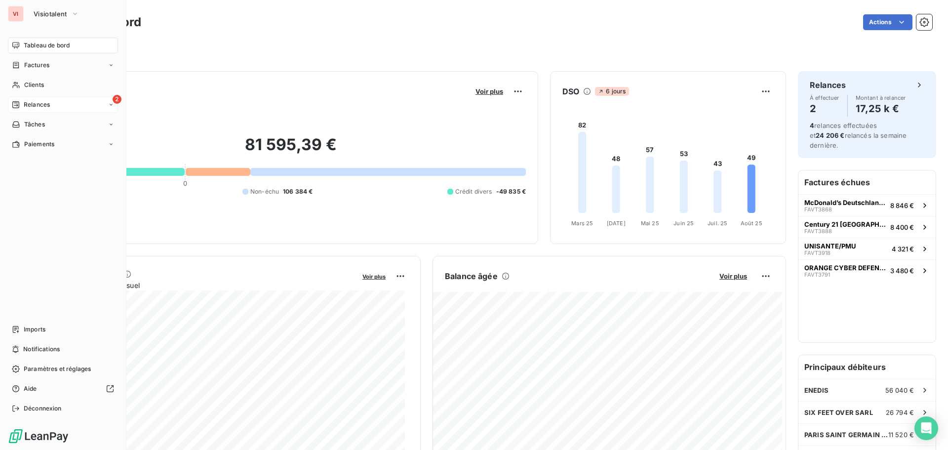
click at [40, 105] on span "Relances" at bounding box center [37, 104] width 26 height 9
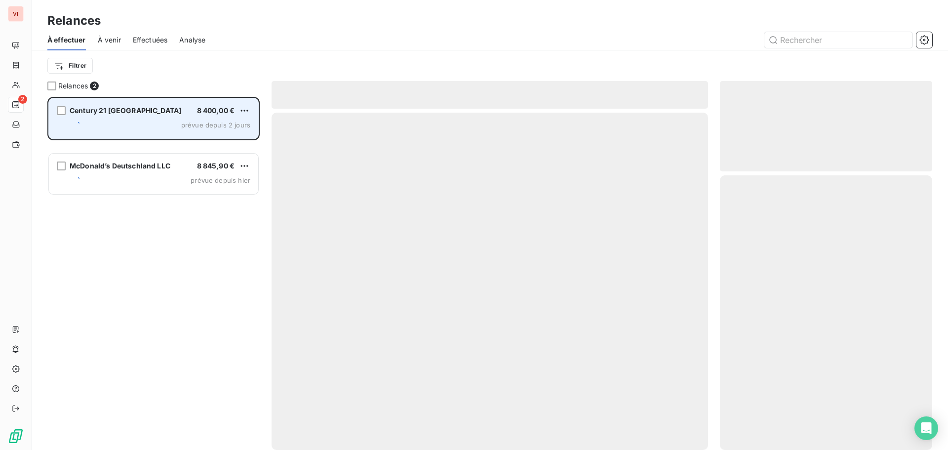
scroll to position [345, 205]
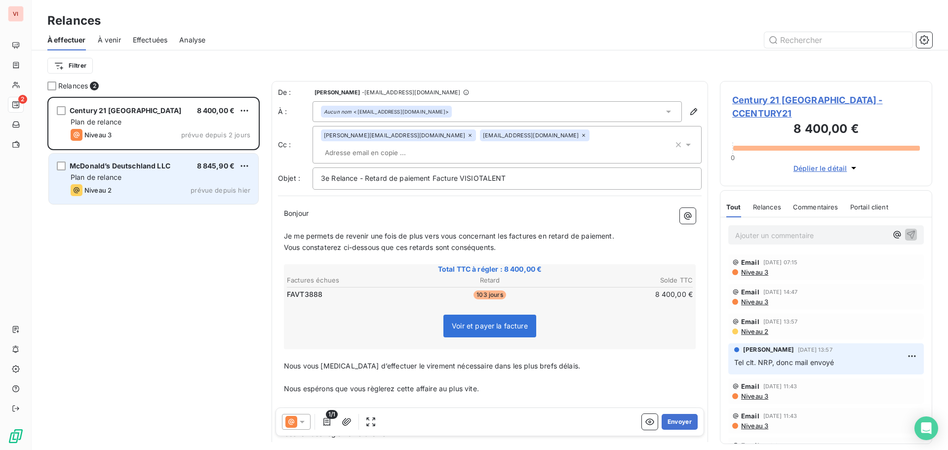
click at [169, 184] on div "McDonald’s Deutschland LLC 8 845,90 € Plan de relance Niveau 2 prévue depuis [D…" at bounding box center [153, 178] width 209 height 50
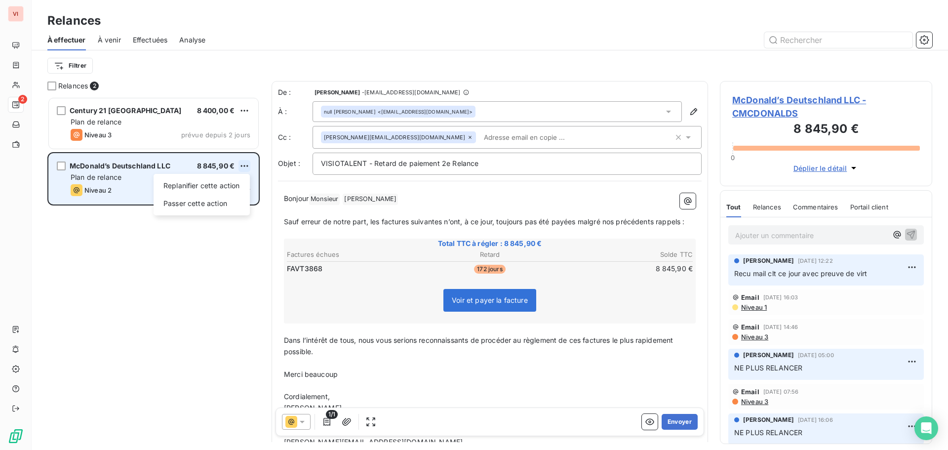
click at [244, 168] on html "VI 2 Relances À effectuer À venir Effectuées Analyse Filtrer Relances 2 Century…" at bounding box center [474, 225] width 948 height 450
click at [237, 186] on div "Replanifier cette action" at bounding box center [201, 186] width 88 height 16
select select "7"
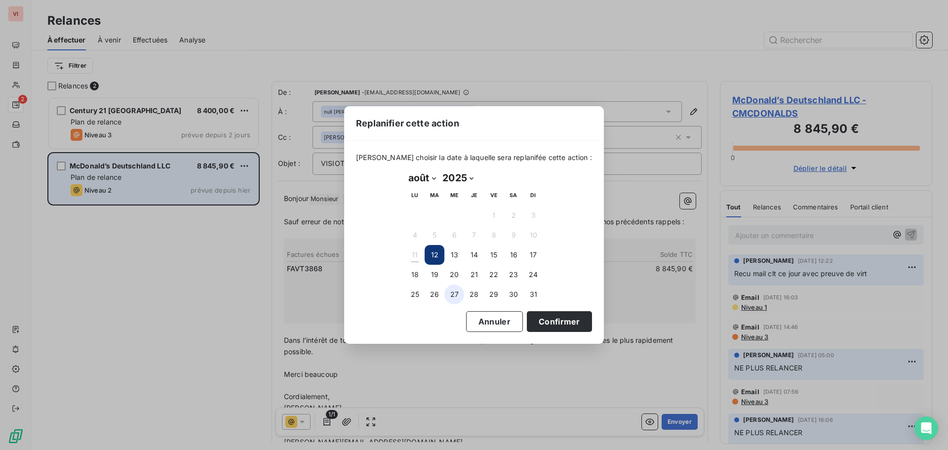
click at [456, 296] on button "27" at bounding box center [454, 294] width 20 height 20
click at [537, 315] on button "Confirmer" at bounding box center [559, 321] width 65 height 21
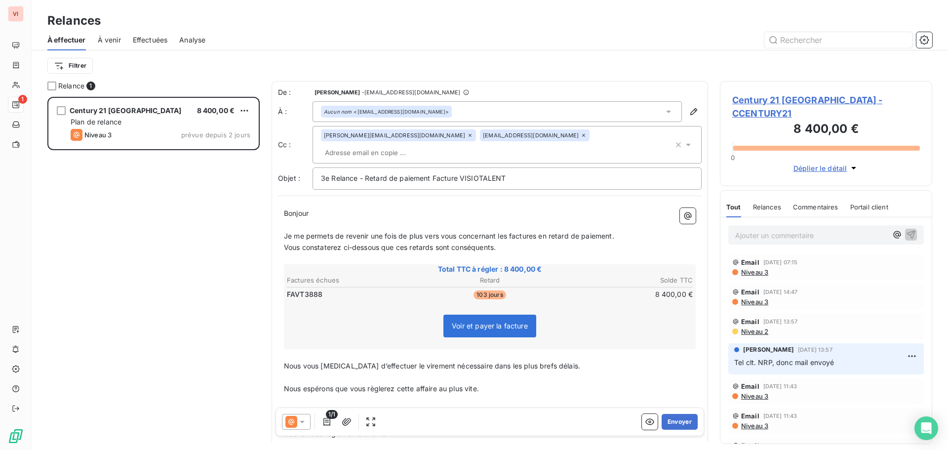
click at [153, 38] on span "Effectuées" at bounding box center [150, 40] width 35 height 10
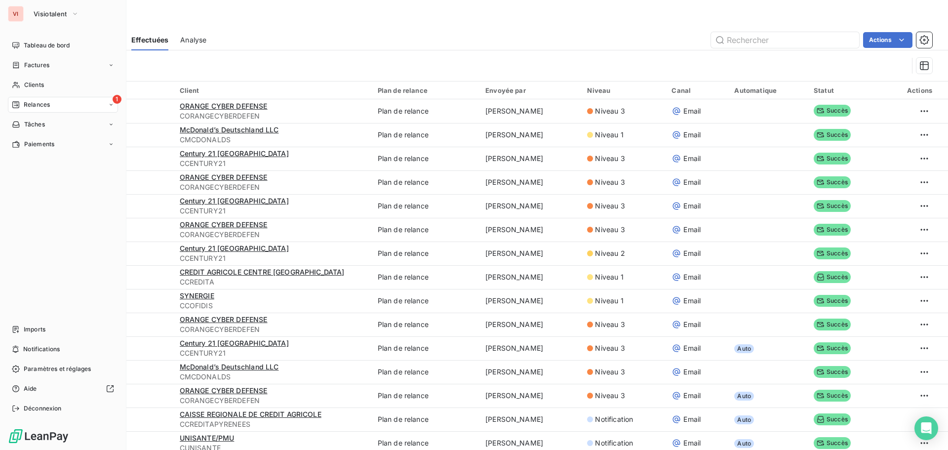
click at [44, 101] on span "Relances" at bounding box center [37, 104] width 26 height 9
click at [74, 14] on icon "button" at bounding box center [75, 14] width 8 height 10
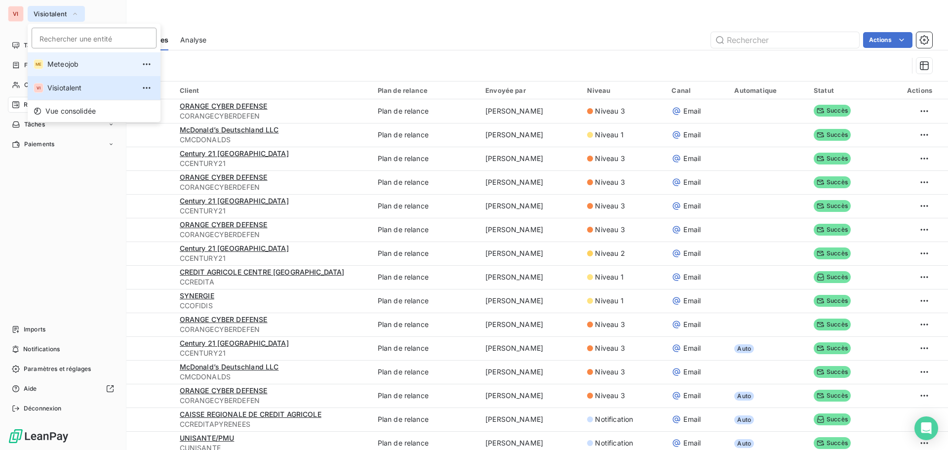
click at [64, 59] on span "Meteojob" at bounding box center [90, 64] width 87 height 10
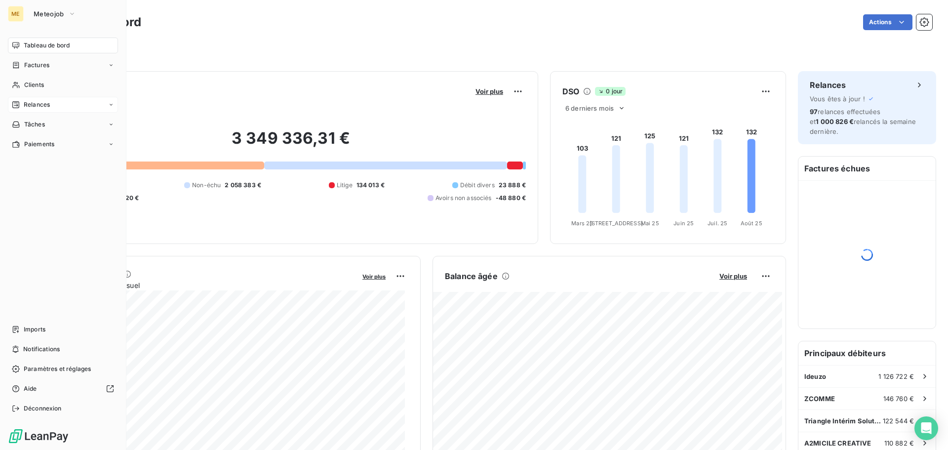
click at [36, 104] on span "Relances" at bounding box center [37, 104] width 26 height 9
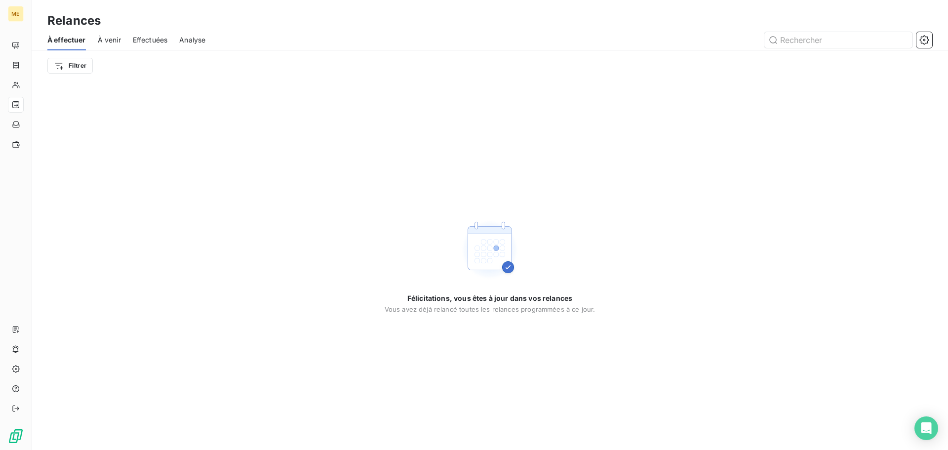
click at [154, 42] on span "Effectuées" at bounding box center [150, 40] width 35 height 10
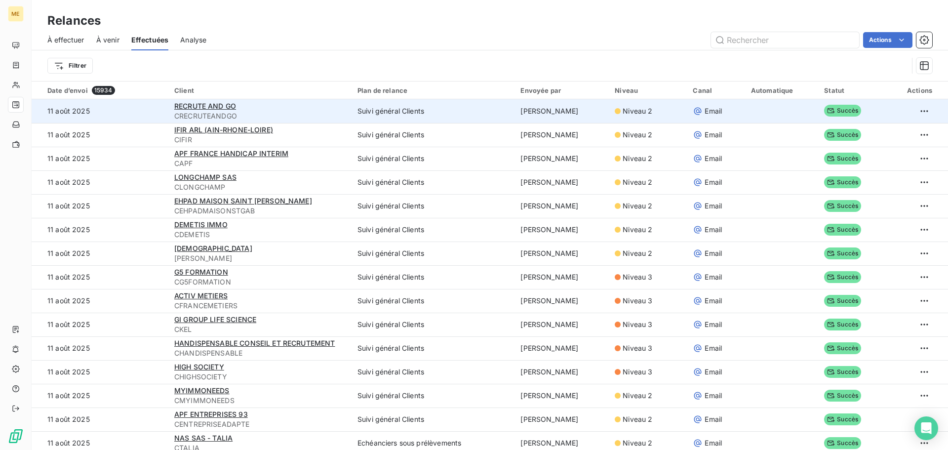
click at [131, 114] on td "11 août 2025" at bounding box center [100, 111] width 137 height 24
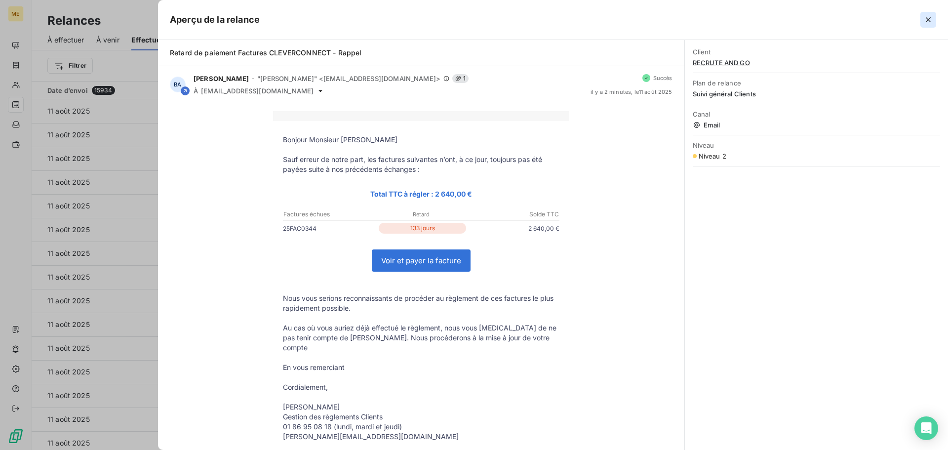
click at [922, 20] on button "button" at bounding box center [928, 20] width 16 height 16
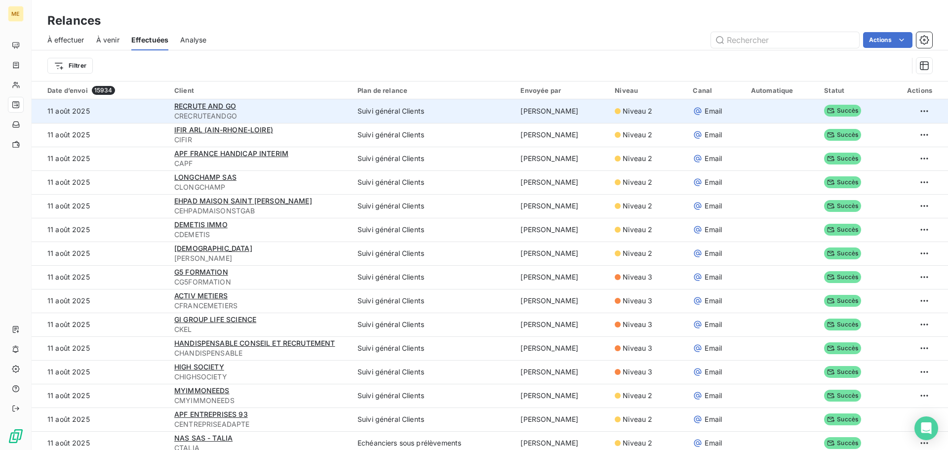
click at [310, 111] on span "CRECRUTEANDGO" at bounding box center [259, 116] width 171 height 10
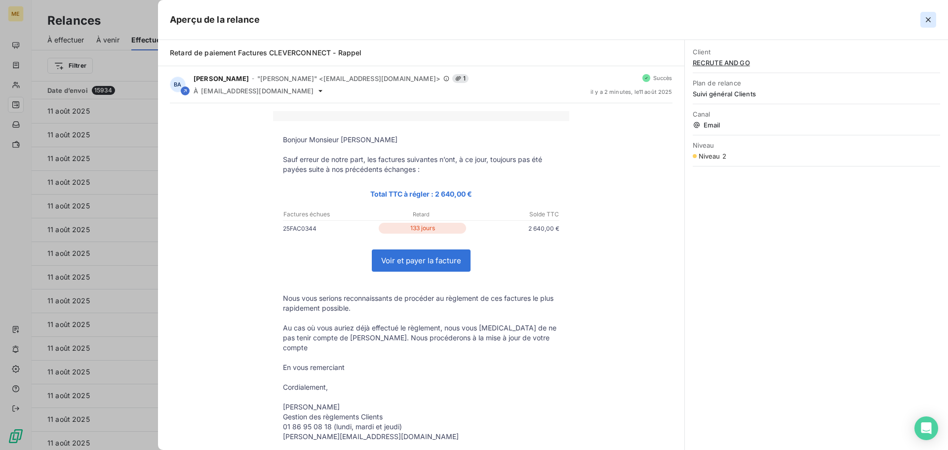
click at [928, 18] on icon "button" at bounding box center [928, 20] width 10 height 10
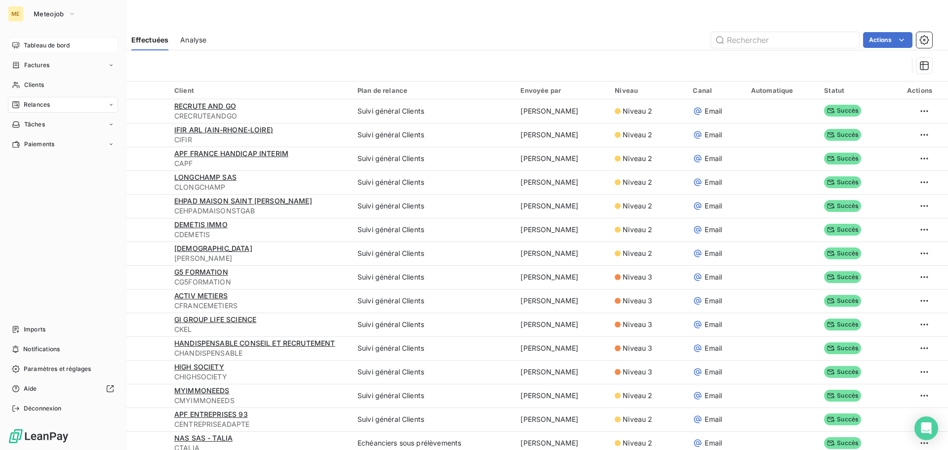
click at [43, 40] on div "Tableau de bord" at bounding box center [63, 46] width 110 height 16
